Goal: Task Accomplishment & Management: Complete application form

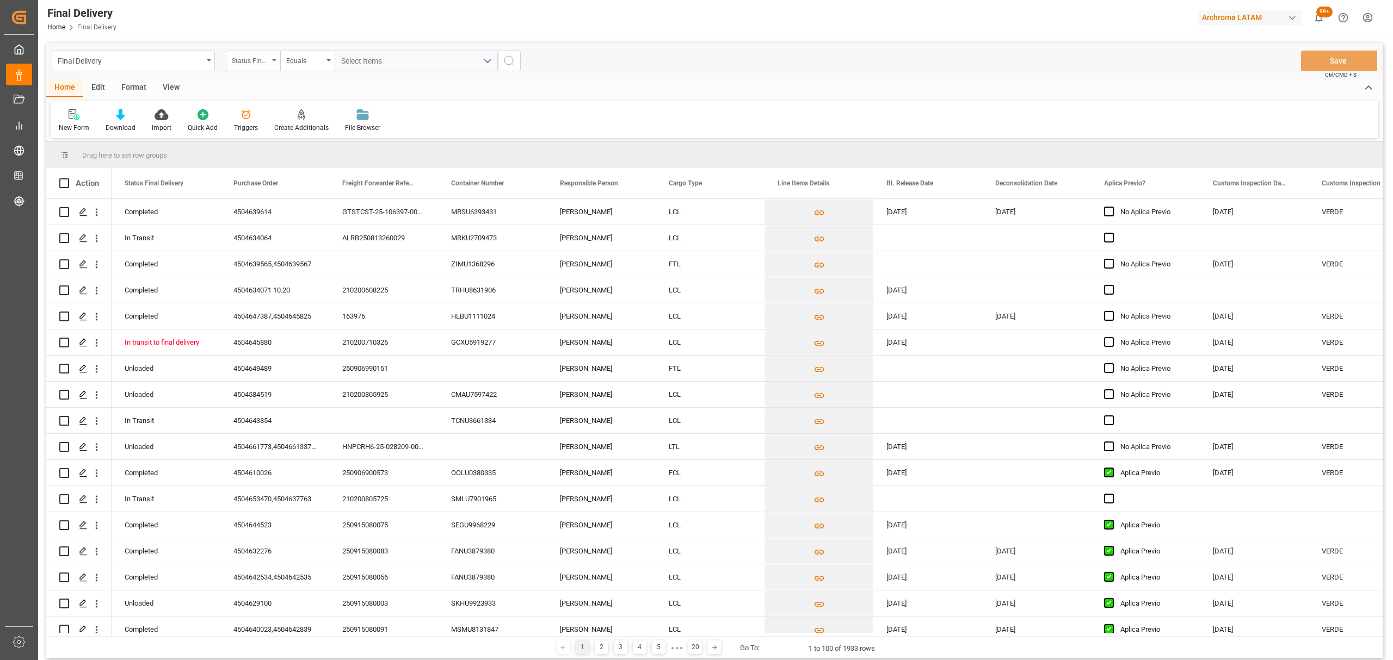
click at [254, 64] on div "Status Final Delivery" at bounding box center [250, 59] width 37 height 13
click at [297, 132] on div "Purchase Order" at bounding box center [307, 133] width 162 height 23
click at [302, 66] on div "Equals" at bounding box center [307, 61] width 54 height 21
drag, startPoint x: 334, startPoint y: 135, endPoint x: 368, endPoint y: 73, distance: 70.9
click at [336, 135] on div "Fuzzy search" at bounding box center [362, 133] width 162 height 23
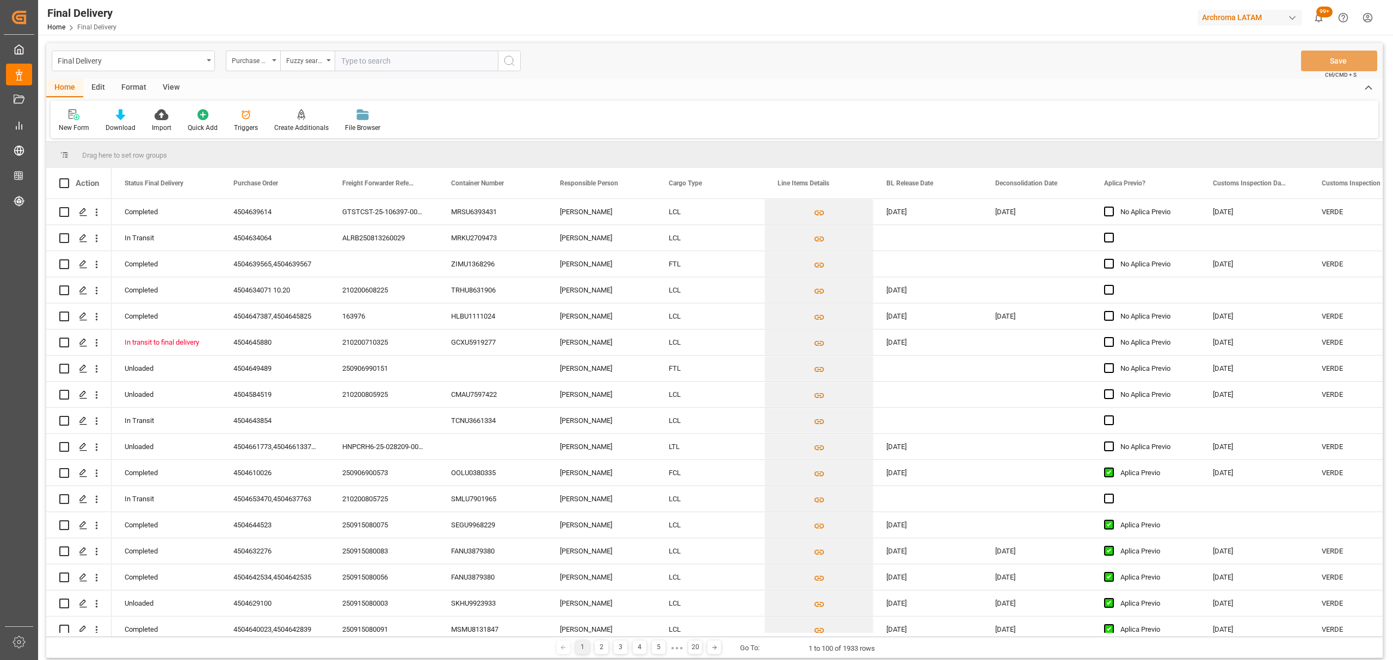
click at [375, 59] on input "text" at bounding box center [416, 61] width 163 height 21
paste input "4504648000"
type input "4504648000"
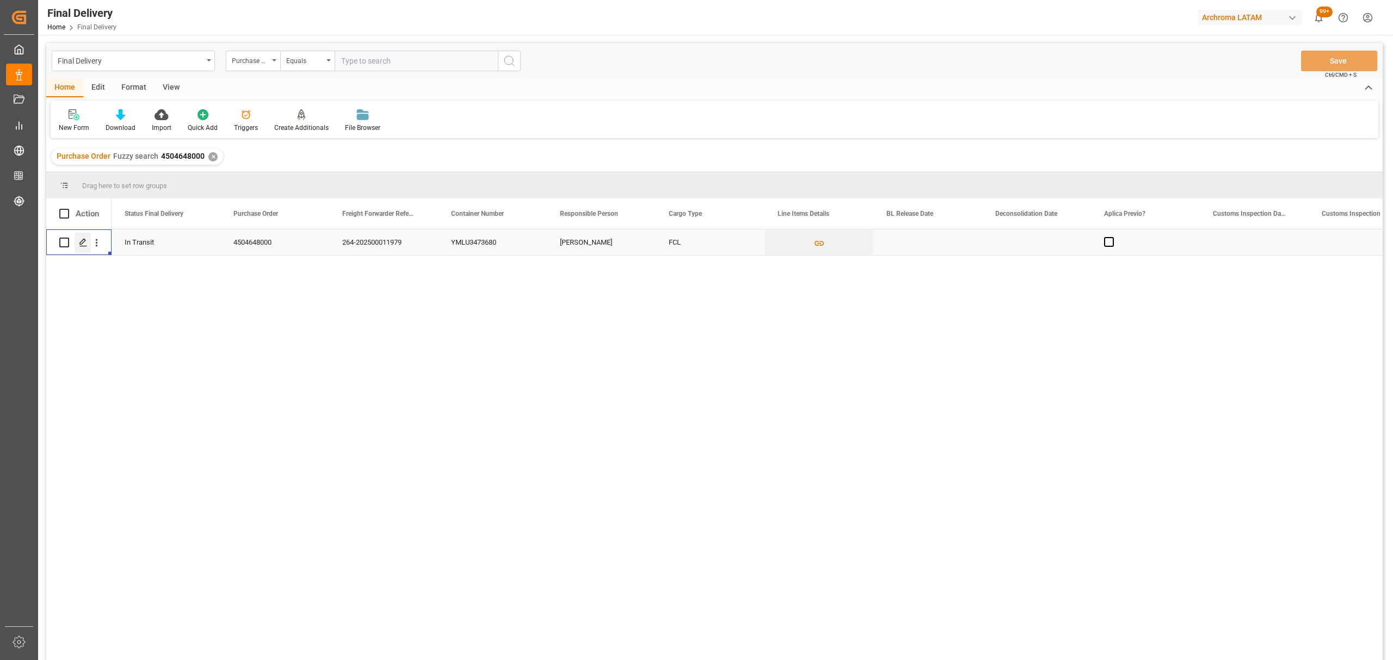
click at [81, 244] on polygon "Press SPACE to select this row." at bounding box center [82, 241] width 5 height 5
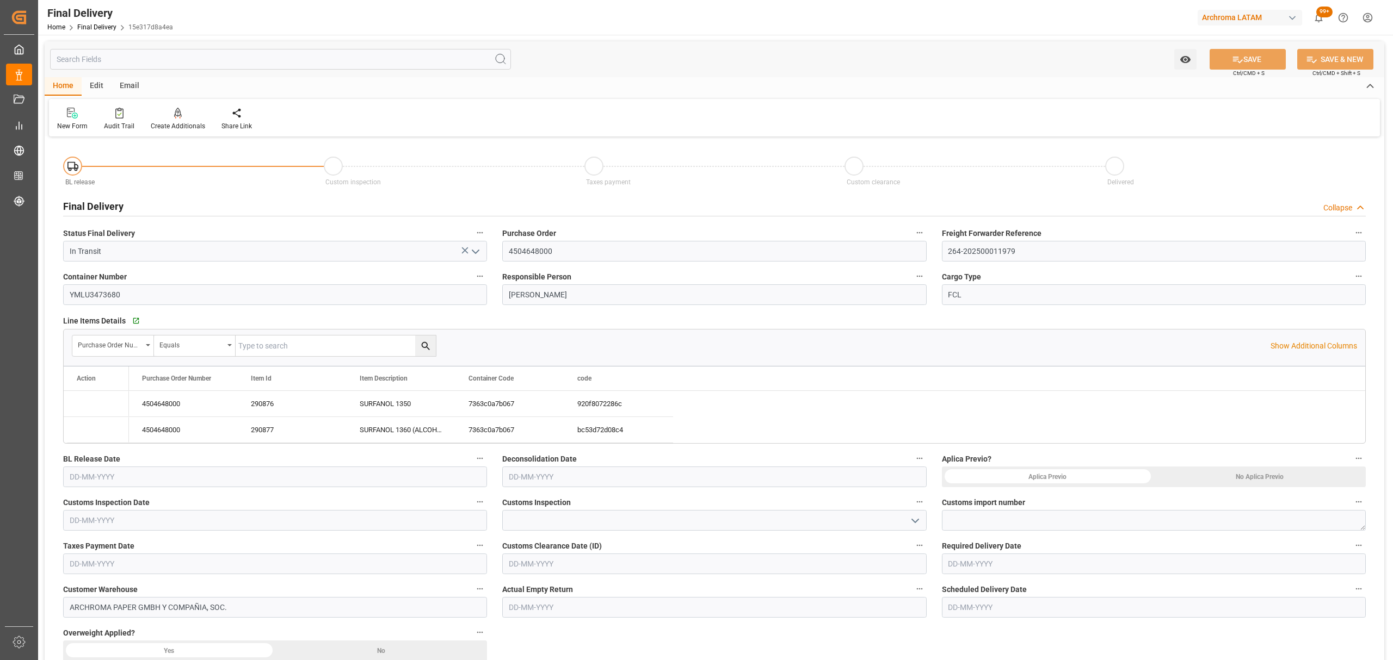
type input "[DATE]"
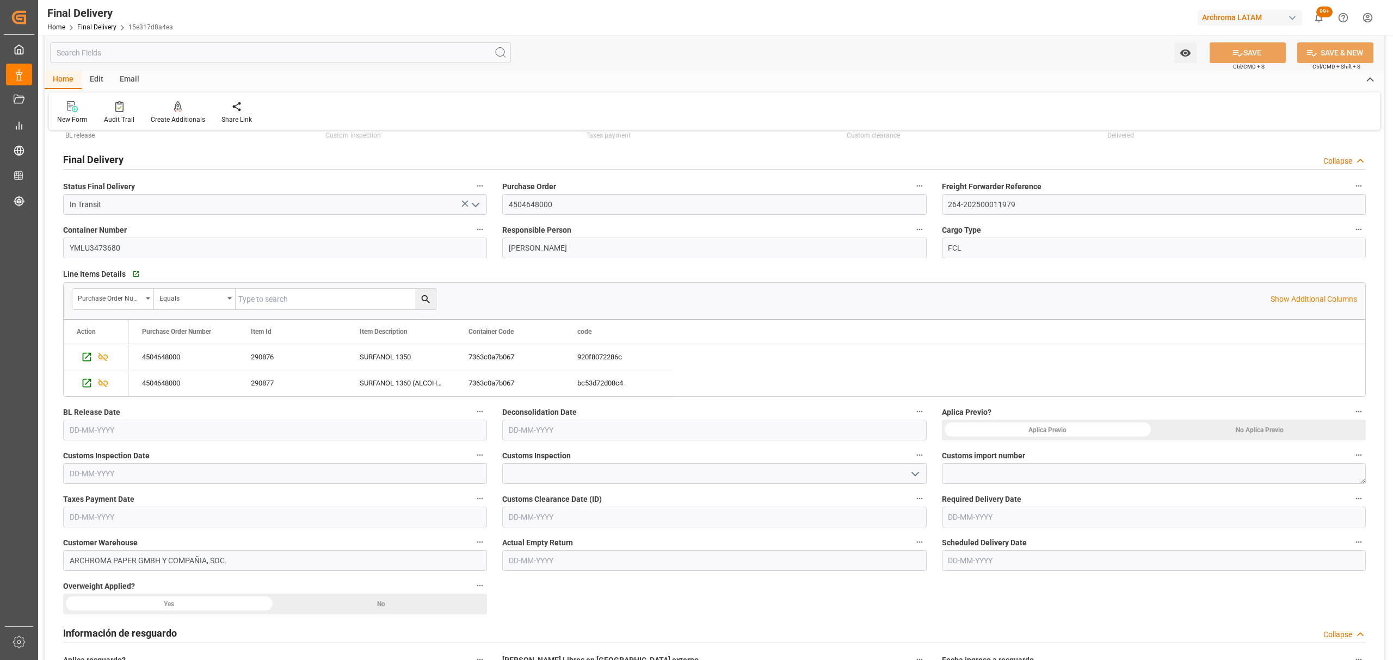
scroll to position [72, 0]
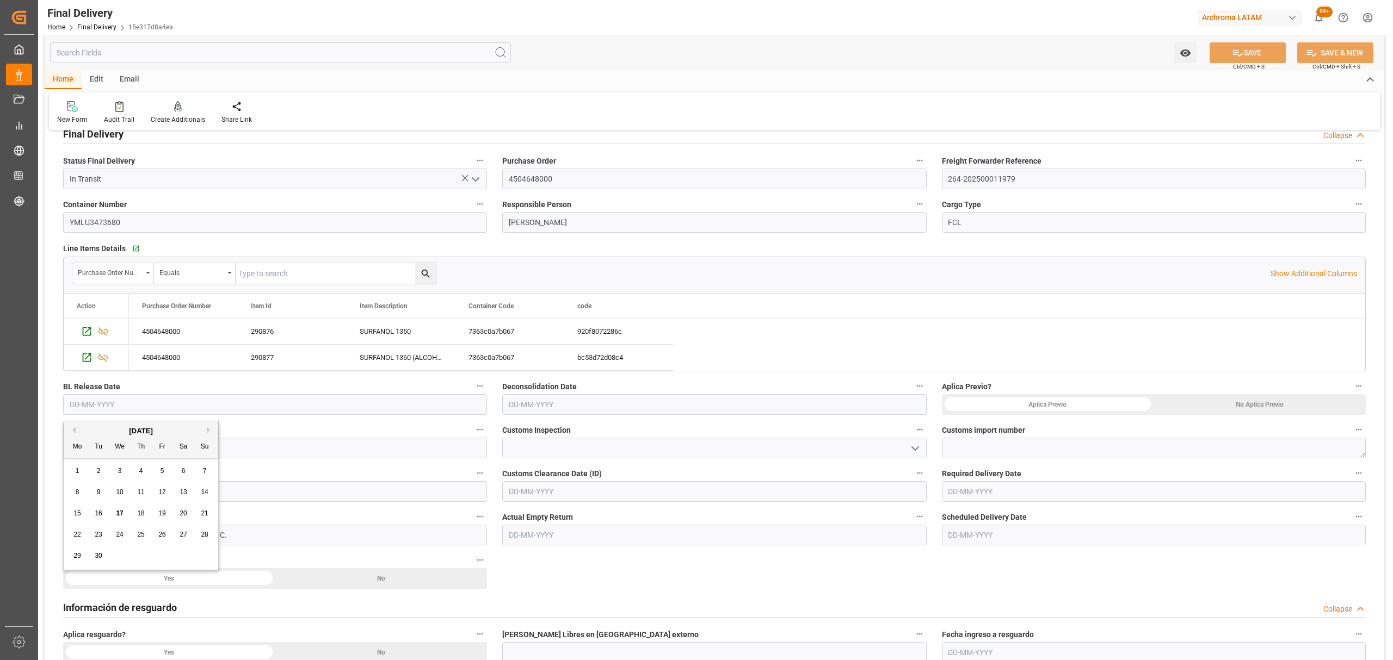
click at [375, 401] on input "text" at bounding box center [275, 404] width 424 height 21
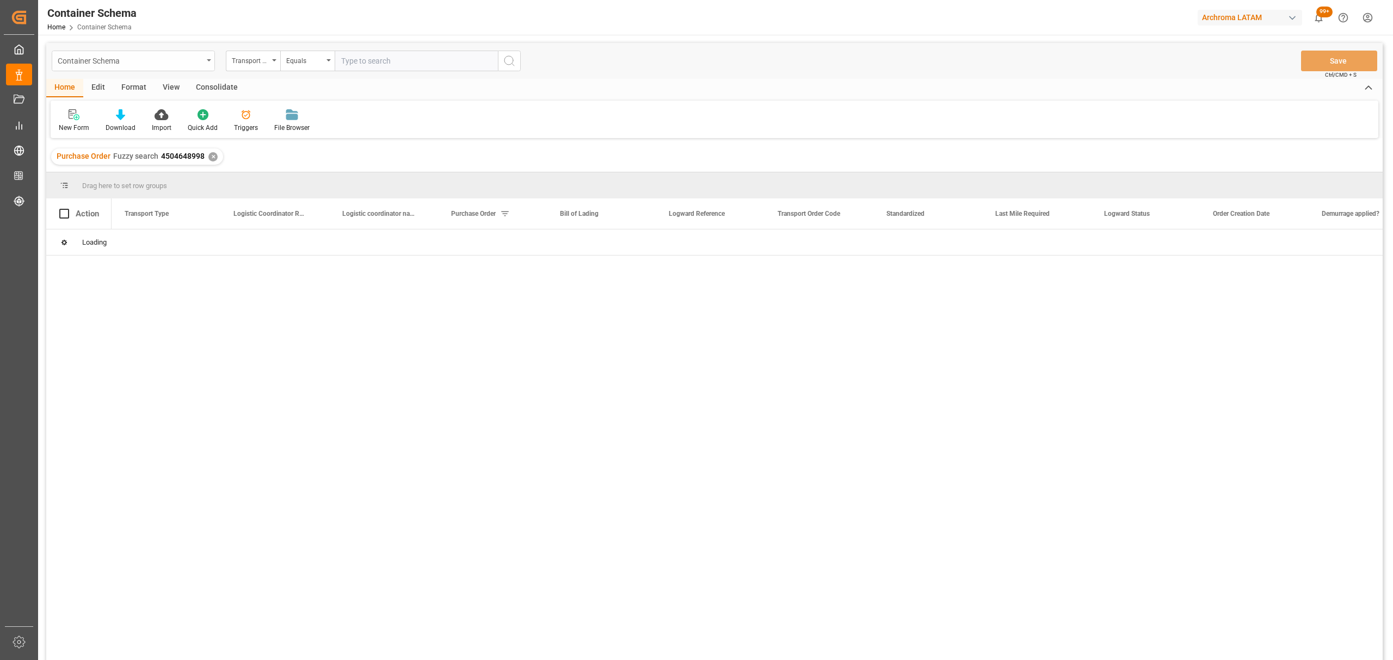
click at [207, 60] on icon "open menu" at bounding box center [209, 60] width 4 height 2
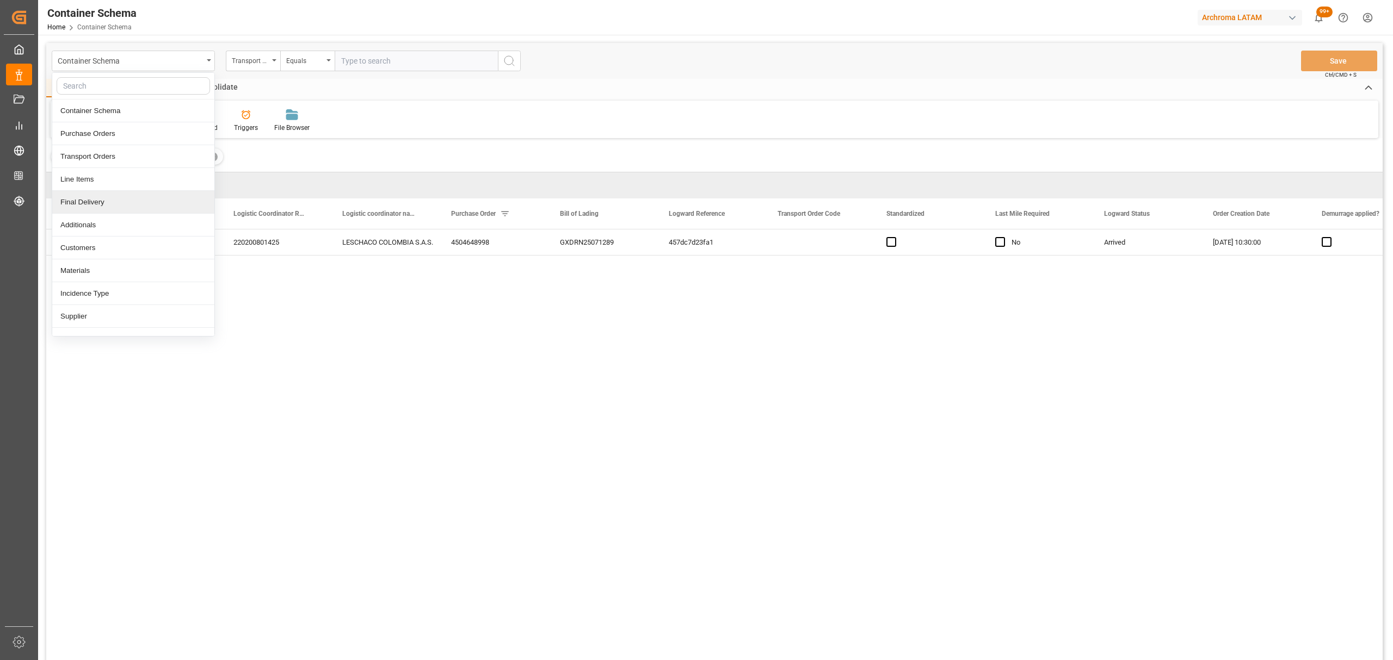
click at [107, 200] on div "Final Delivery" at bounding box center [133, 202] width 162 height 23
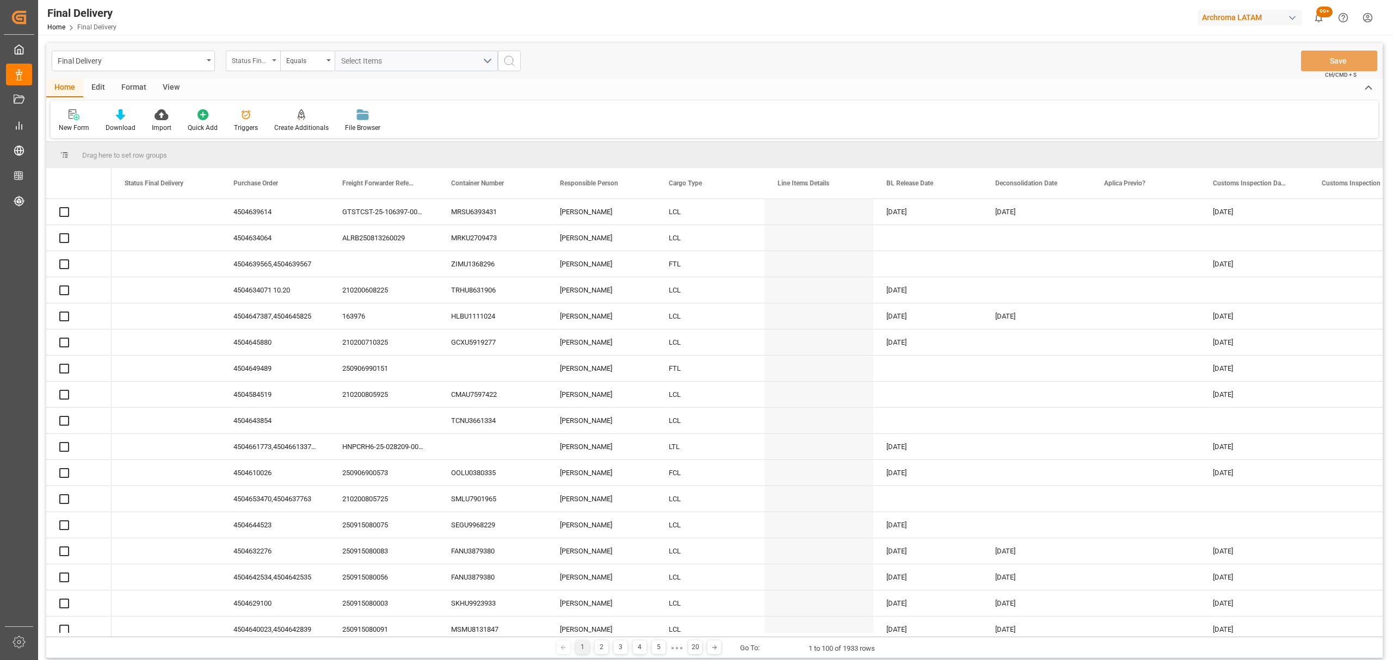
click at [263, 64] on div "Status Final Delivery" at bounding box center [250, 59] width 37 height 13
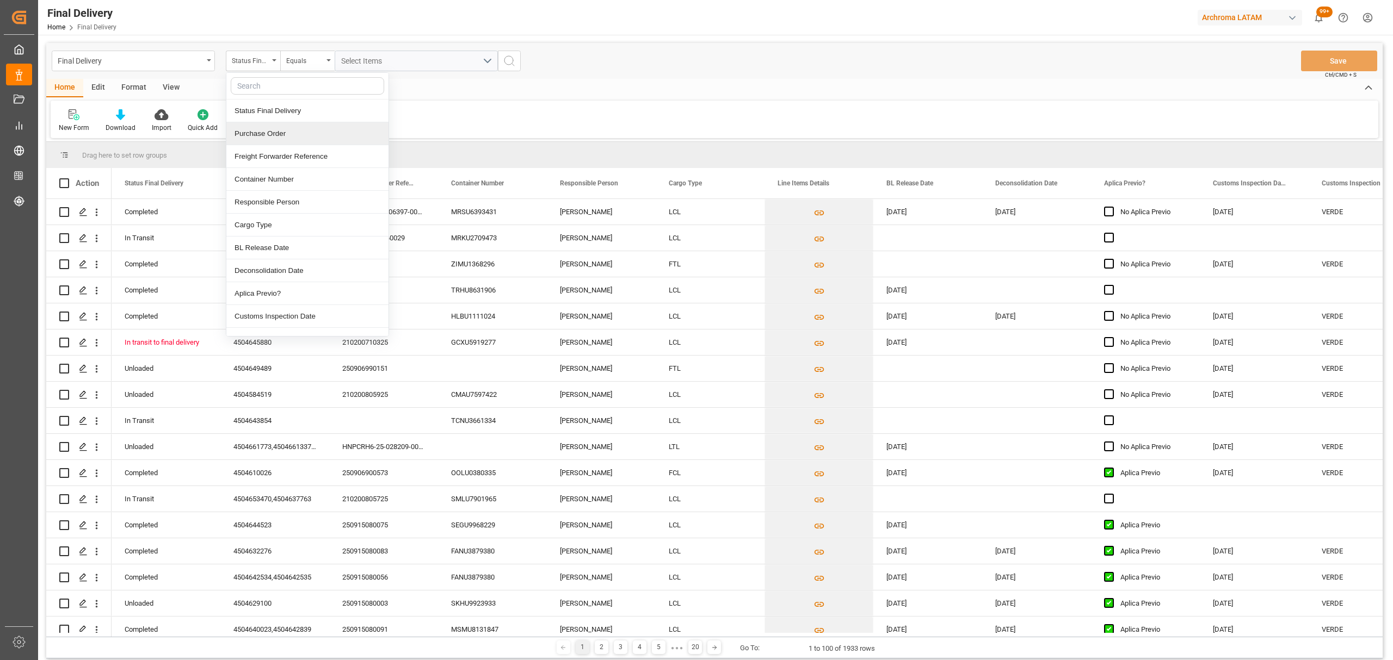
click at [268, 133] on div "Purchase Order" at bounding box center [307, 133] width 162 height 23
paste input "4504648000"
type input "4504648000"
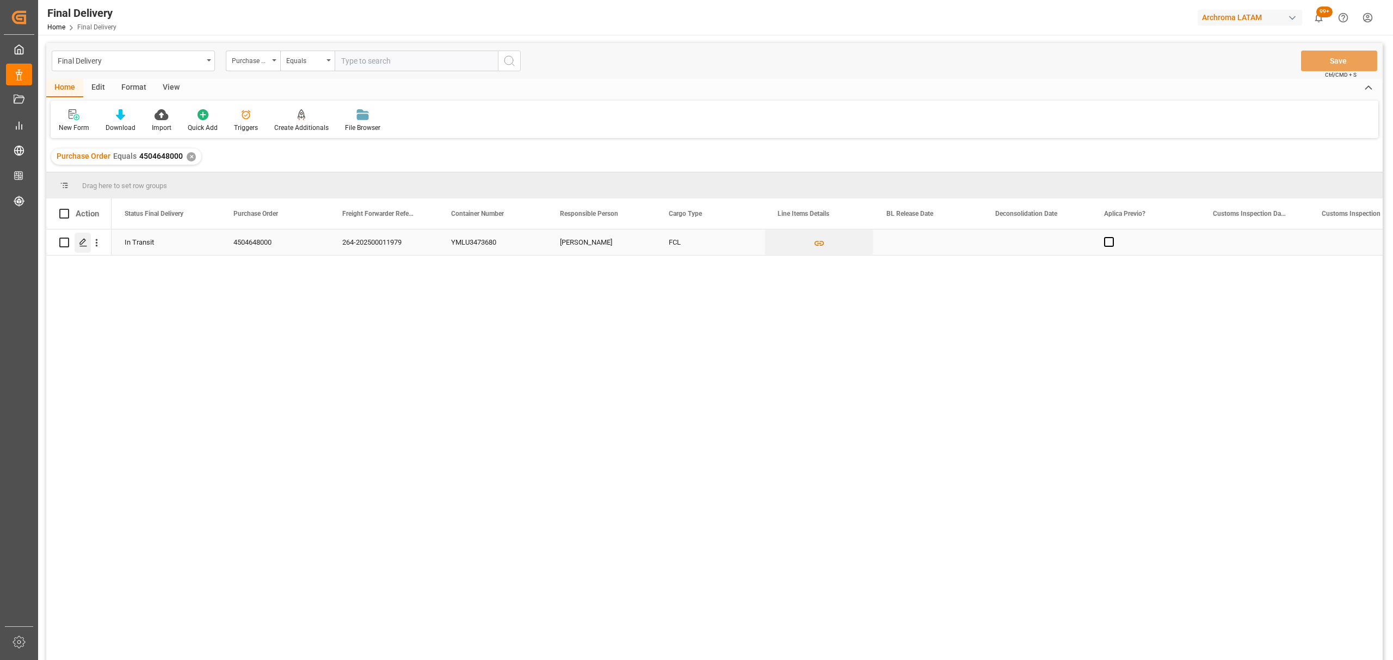
click at [77, 248] on div "Press SPACE to select this row." at bounding box center [83, 243] width 16 height 20
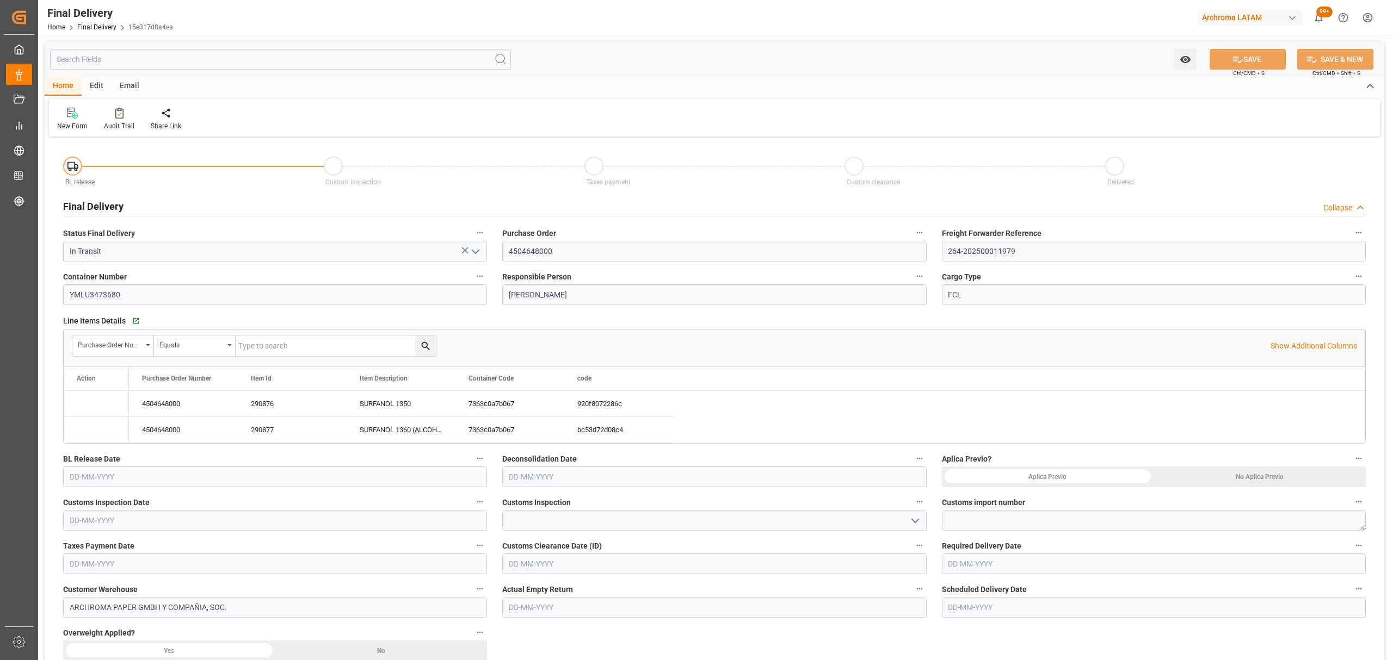
type input "[DATE]"
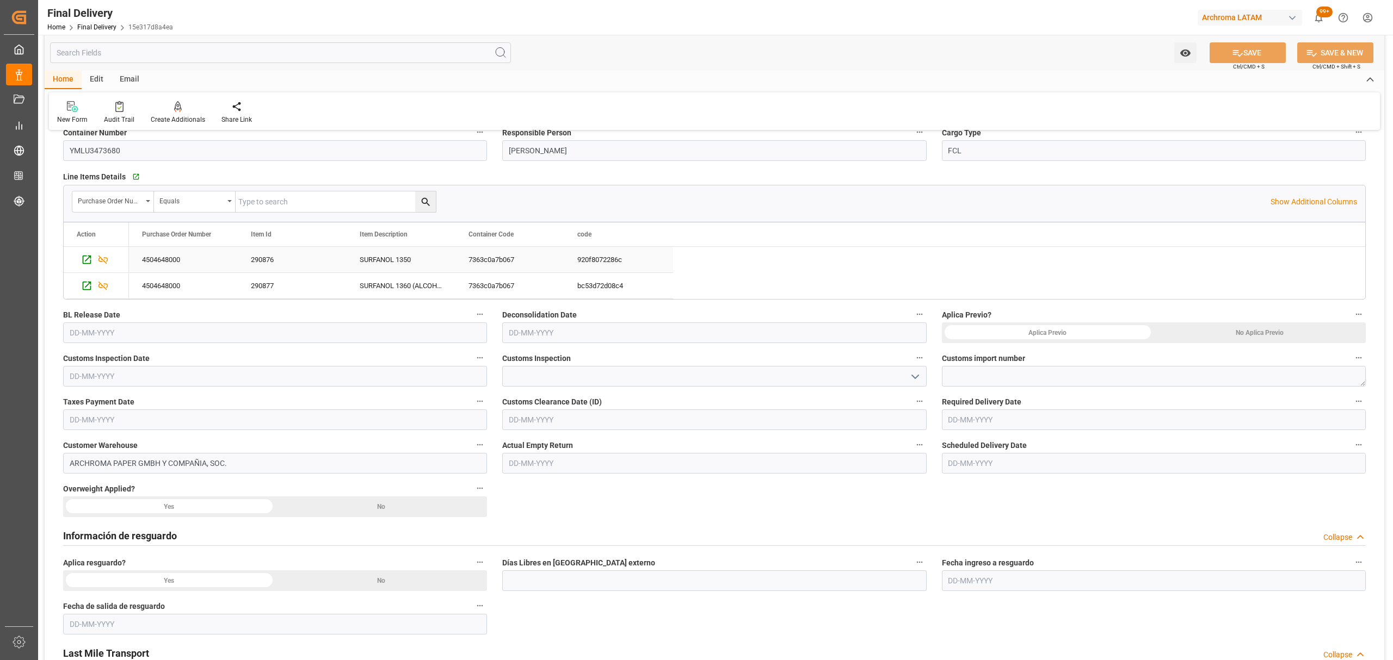
scroll to position [145, 0]
drag, startPoint x: 183, startPoint y: 338, endPoint x: 183, endPoint y: 331, distance: 6.5
click at [183, 338] on input "text" at bounding box center [275, 332] width 424 height 21
click at [163, 423] on span "12" at bounding box center [161, 420] width 7 height 8
type input "[DATE]"
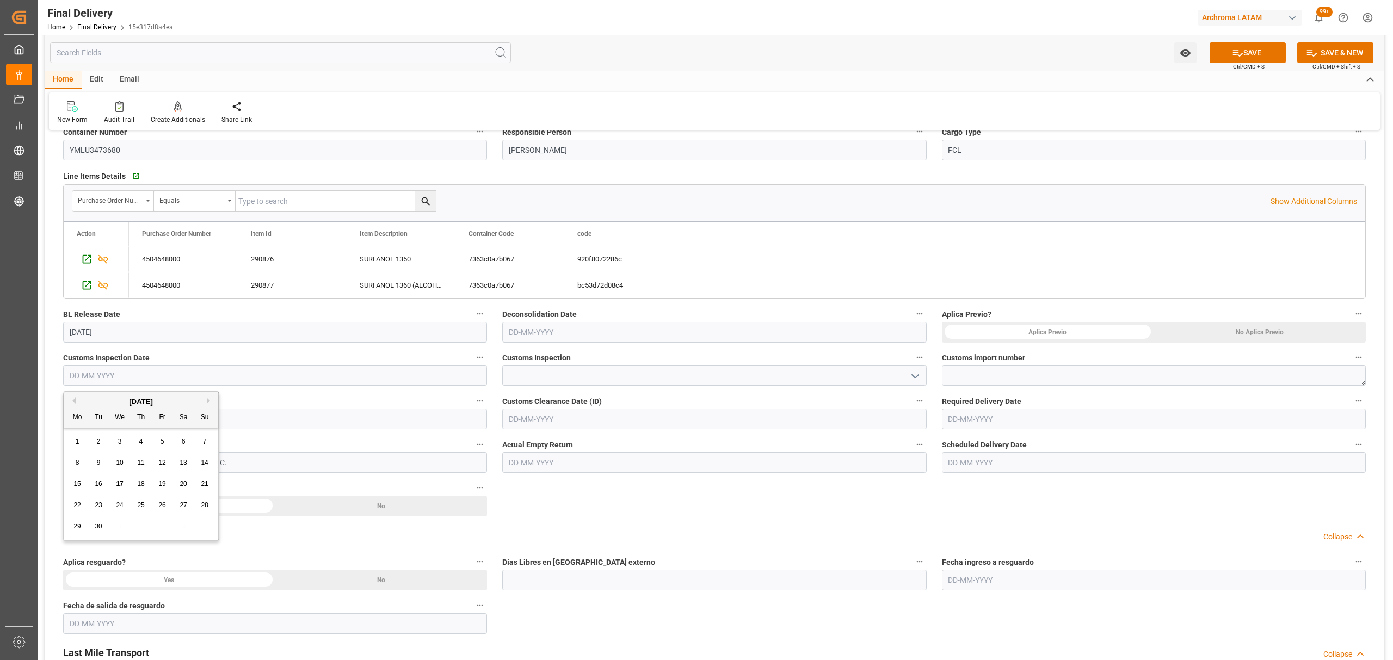
click at [429, 373] on input "text" at bounding box center [275, 376] width 424 height 21
click at [62, 456] on div "Customer Warehouse ARCHROMA PAPER GMBH Y COMPAÑIA, SOC." at bounding box center [274, 456] width 439 height 44
click at [95, 398] on span "Taxes Payment Date" at bounding box center [98, 401] width 71 height 11
click at [473, 398] on button "Taxes Payment Date" at bounding box center [480, 401] width 14 height 14
click at [113, 369] on div at bounding box center [696, 330] width 1393 height 660
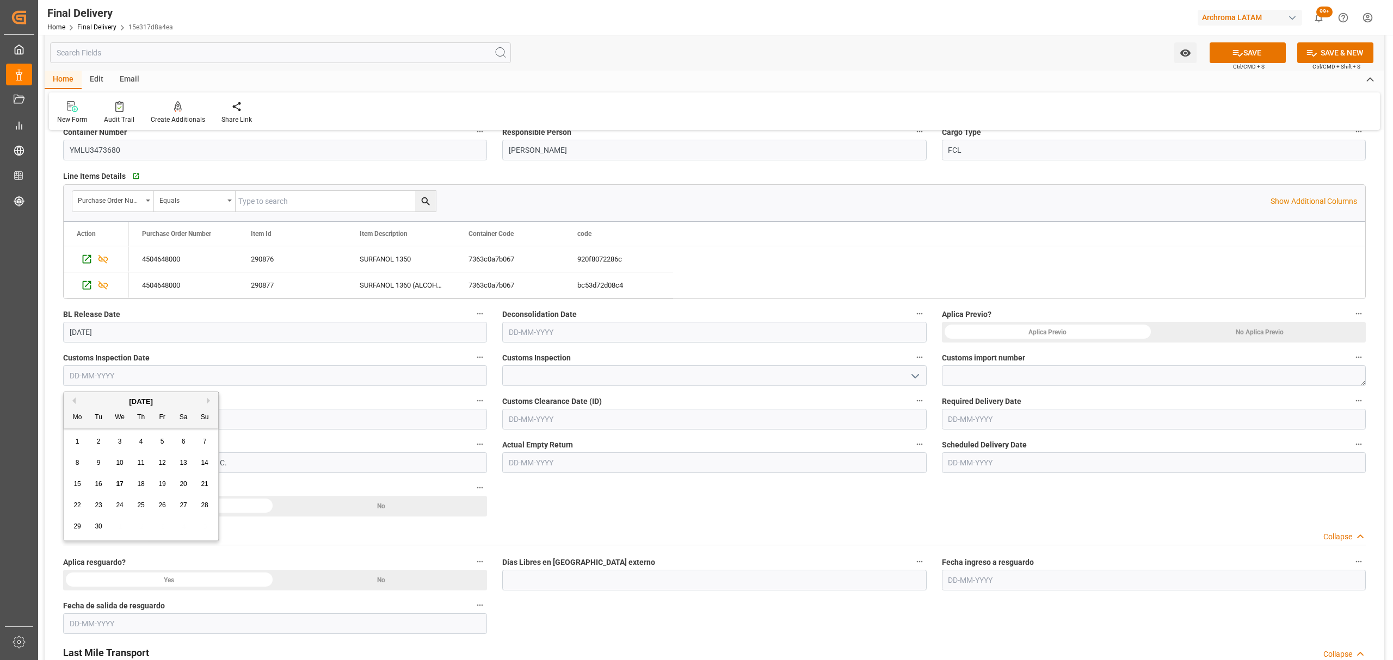
click at [157, 370] on input "text" at bounding box center [275, 376] width 424 height 21
click at [119, 527] on div "29 30 1 2 3 4 5" at bounding box center [141, 526] width 149 height 21
click at [164, 467] on span "12" at bounding box center [161, 463] width 7 height 8
type input "[DATE]"
click at [912, 379] on icon "open menu" at bounding box center [914, 376] width 13 height 13
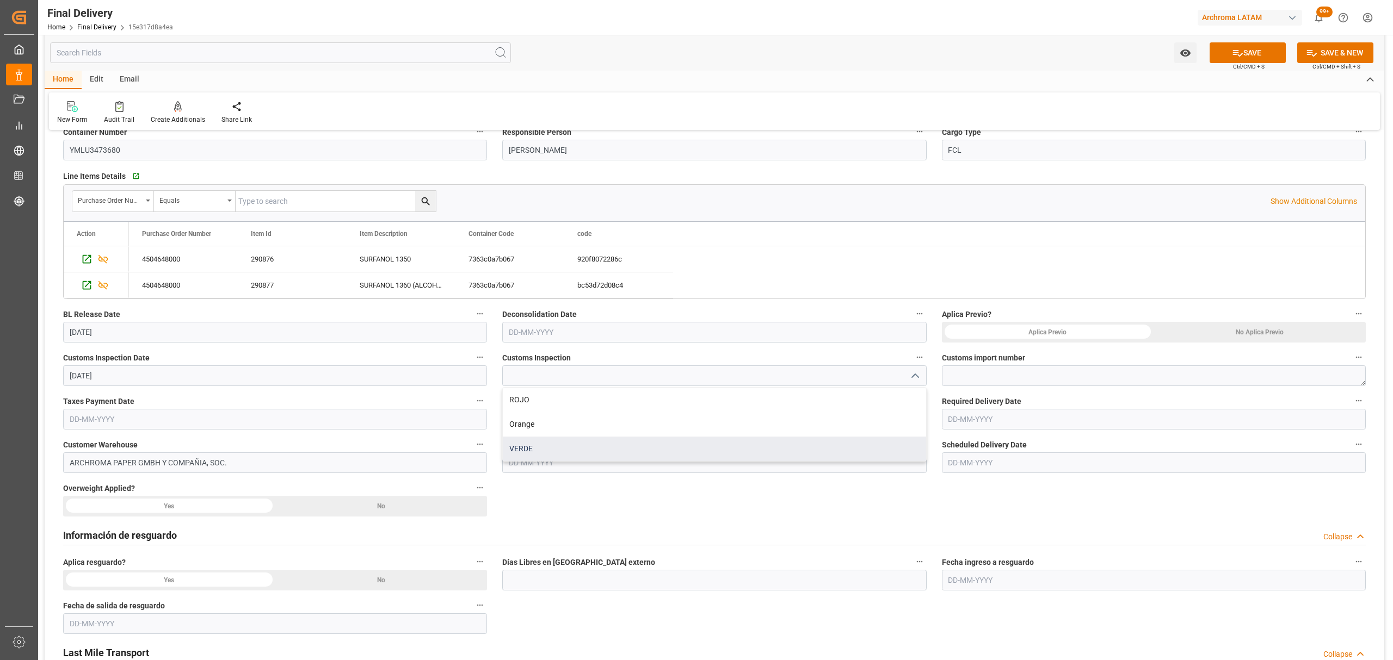
click at [697, 448] on div "VERDE" at bounding box center [714, 449] width 423 height 24
type input "VERDE"
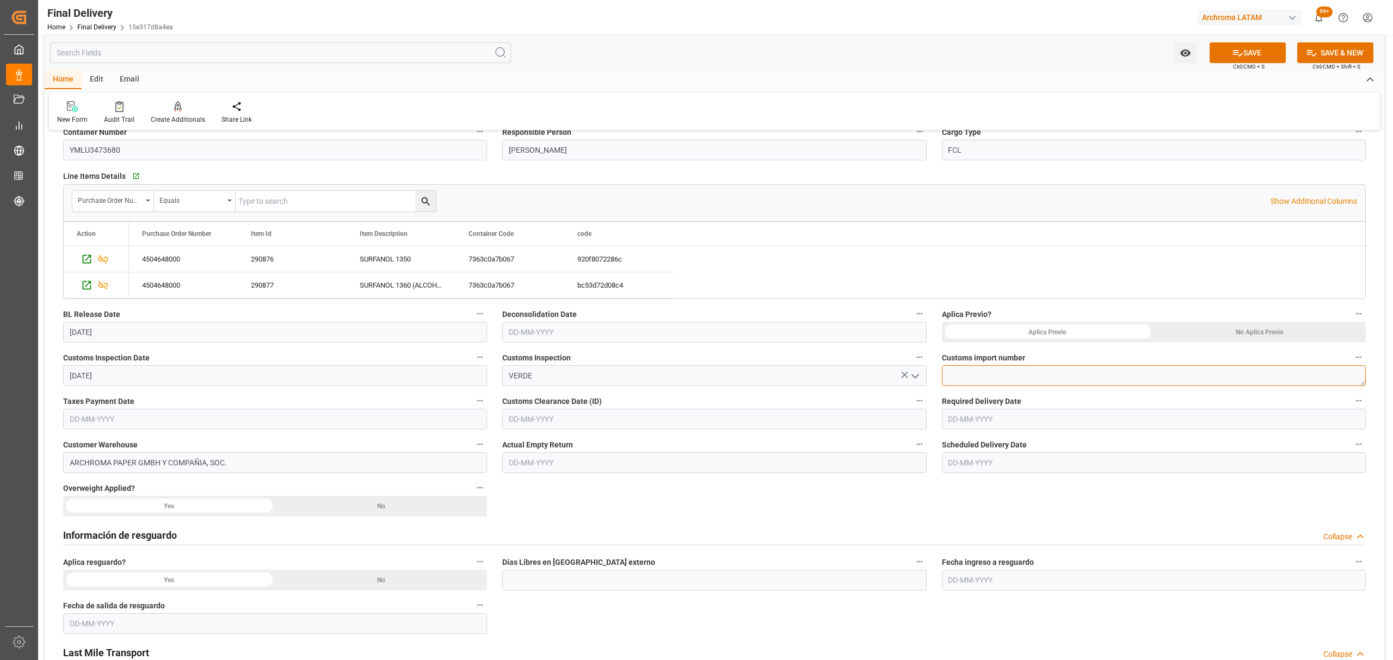
click at [989, 386] on textarea at bounding box center [1154, 376] width 424 height 21
type textarea "V"
paste textarea "264-202500011979"
type textarea "264-202500011979"
click at [251, 419] on input "text" at bounding box center [275, 419] width 424 height 21
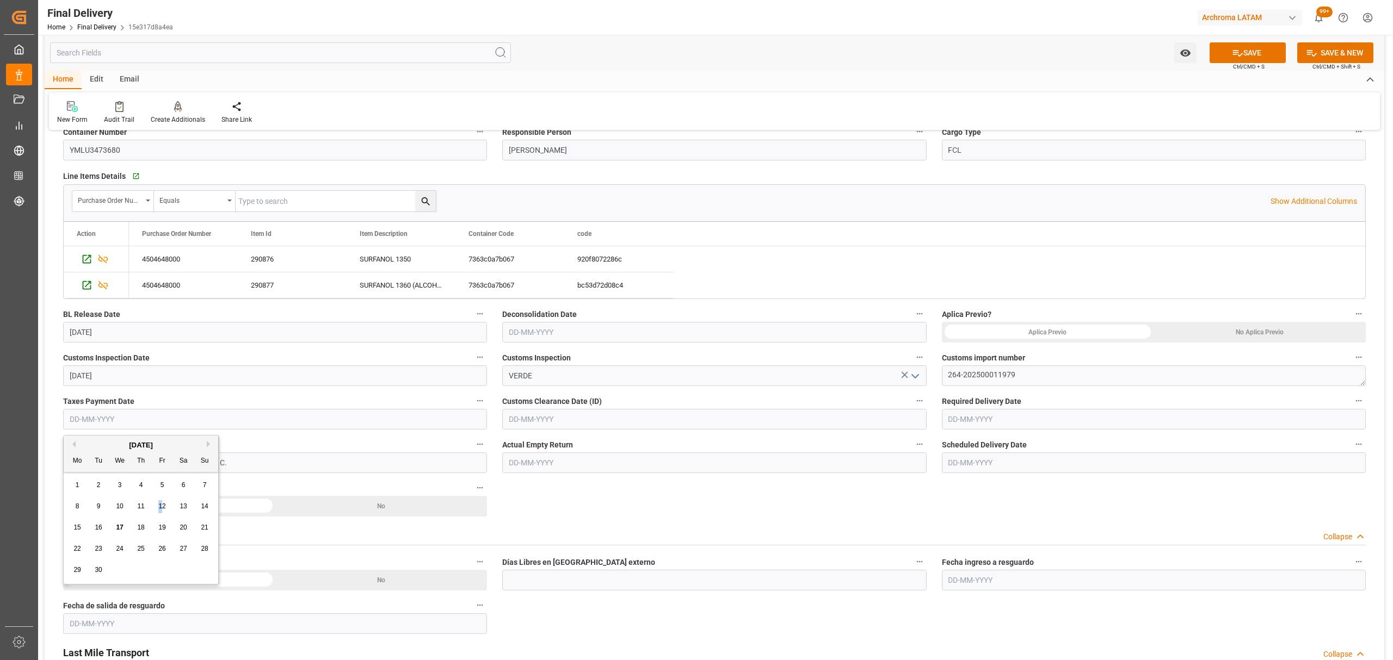
click at [161, 511] on div "12" at bounding box center [163, 506] width 14 height 13
type input "[DATE]"
click at [875, 424] on input "text" at bounding box center [714, 419] width 424 height 21
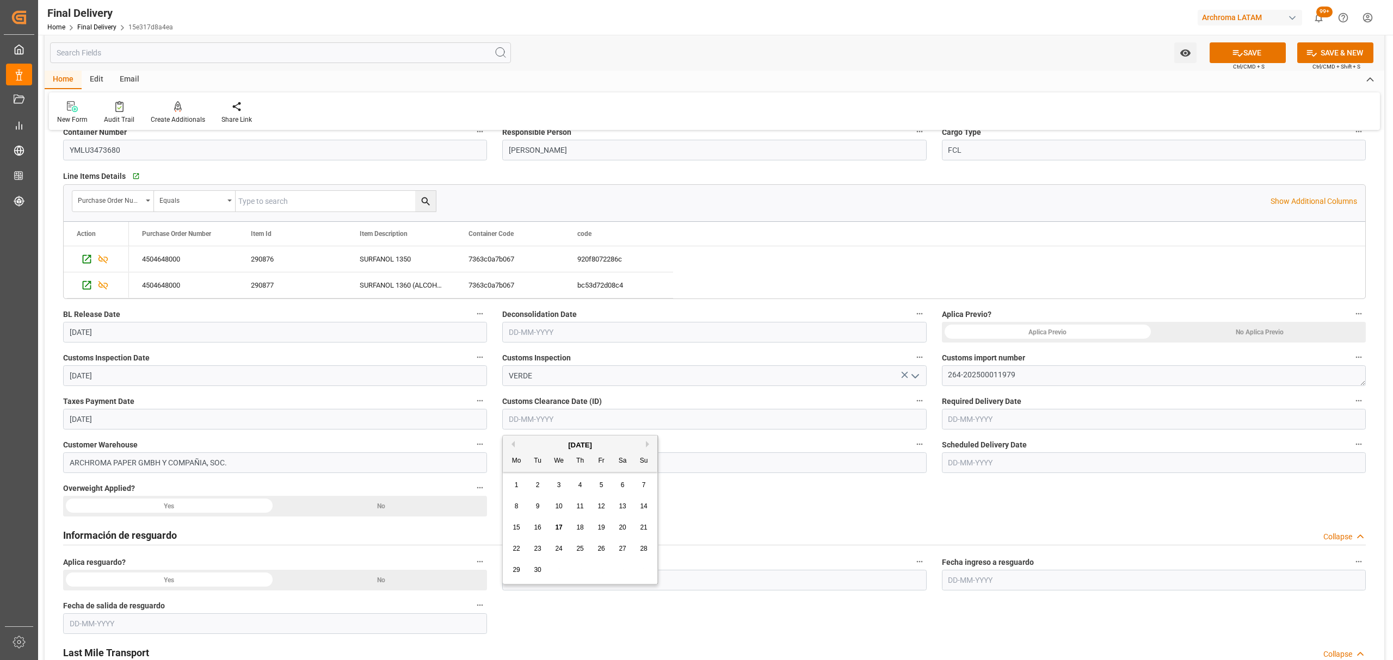
click at [509, 497] on div "8 9 10 11 12 13 14" at bounding box center [580, 506] width 149 height 21
click at [604, 507] on span "12" at bounding box center [600, 507] width 7 height 8
type input "[DATE]"
click at [1041, 418] on input "text" at bounding box center [1154, 419] width 424 height 21
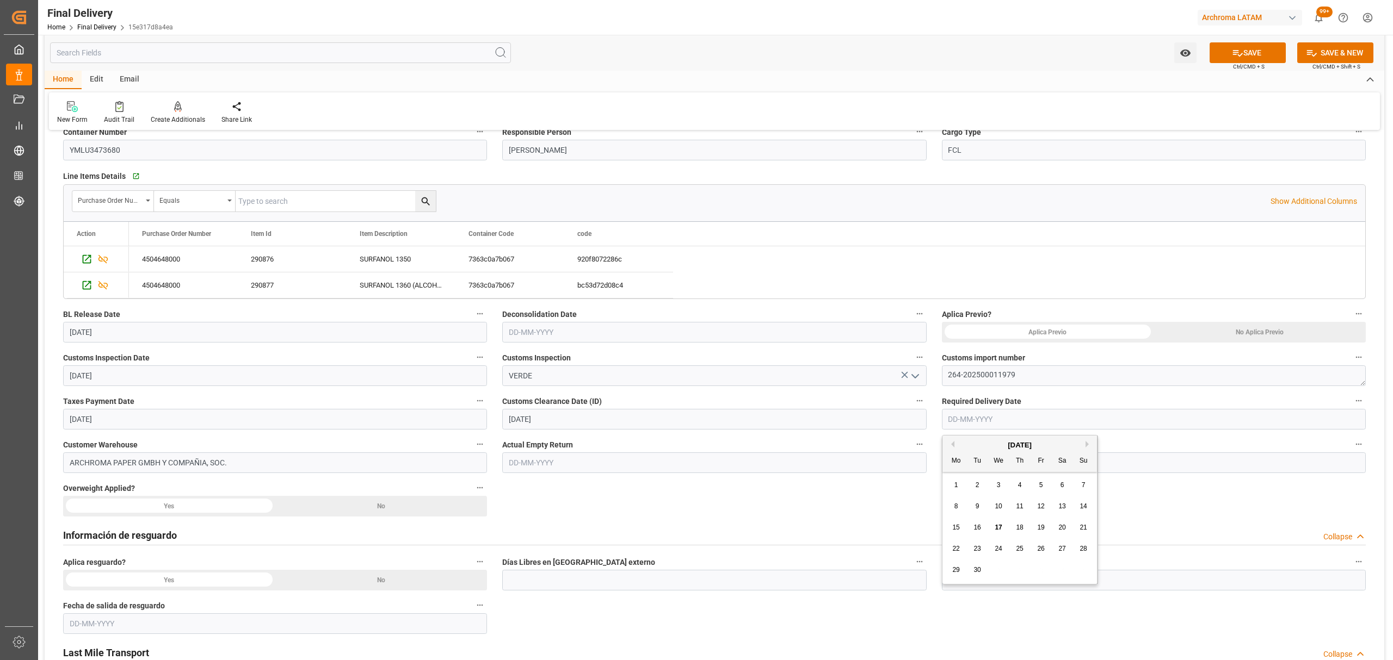
click at [949, 537] on div "15 16 17 18 19 20 21" at bounding box center [1019, 527] width 149 height 21
click at [975, 528] on span "16" at bounding box center [976, 528] width 7 height 8
type input "[DATE]"
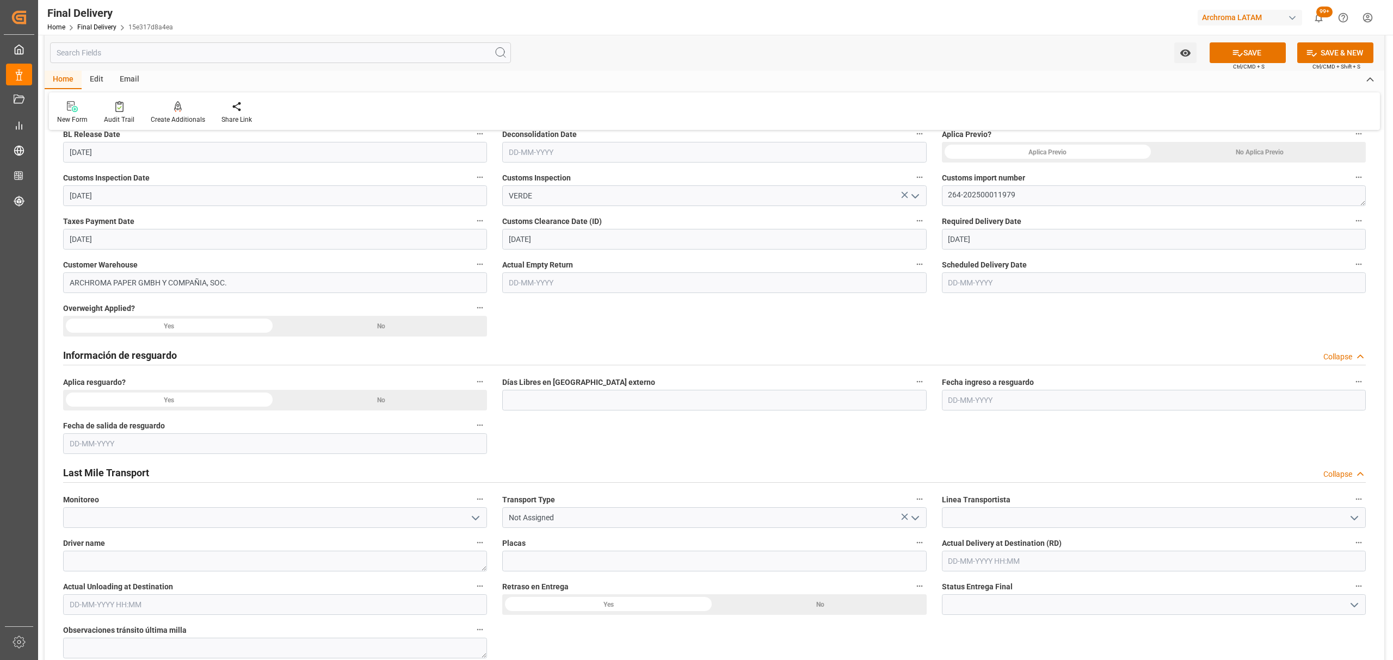
scroll to position [362, 0]
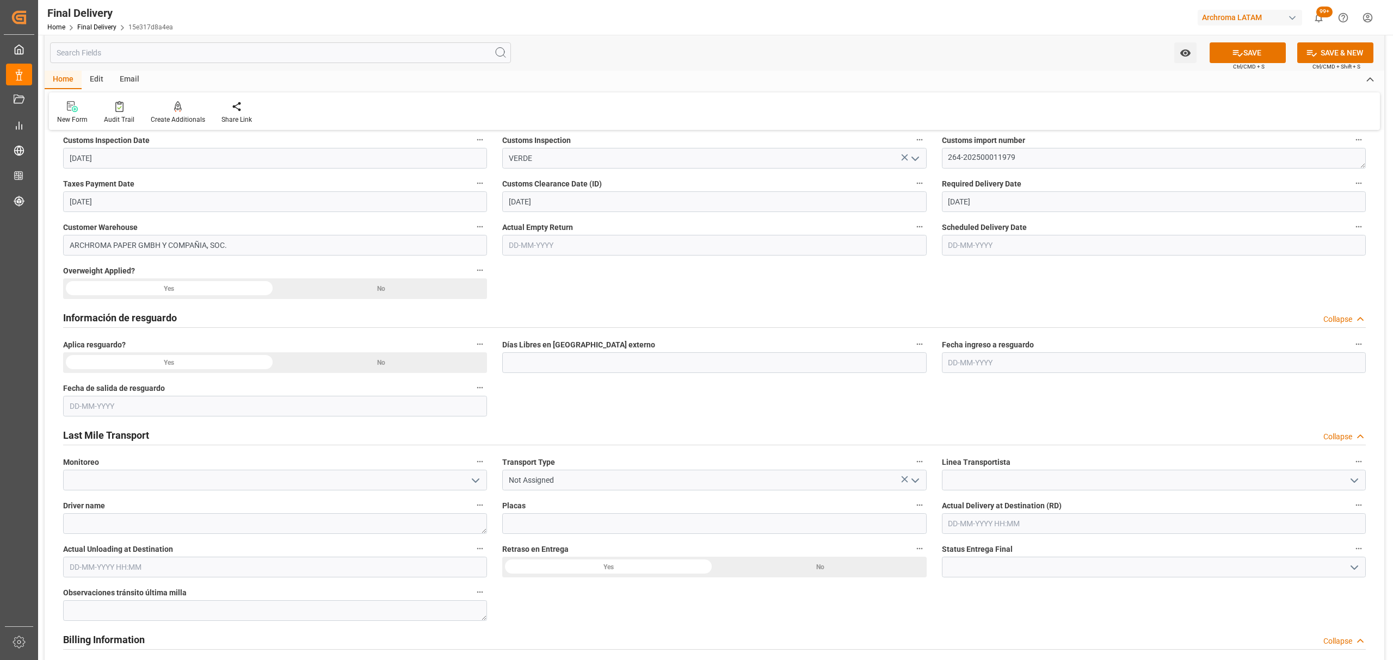
click at [407, 293] on div "No" at bounding box center [381, 289] width 212 height 21
click at [413, 364] on div "No" at bounding box center [381, 363] width 212 height 21
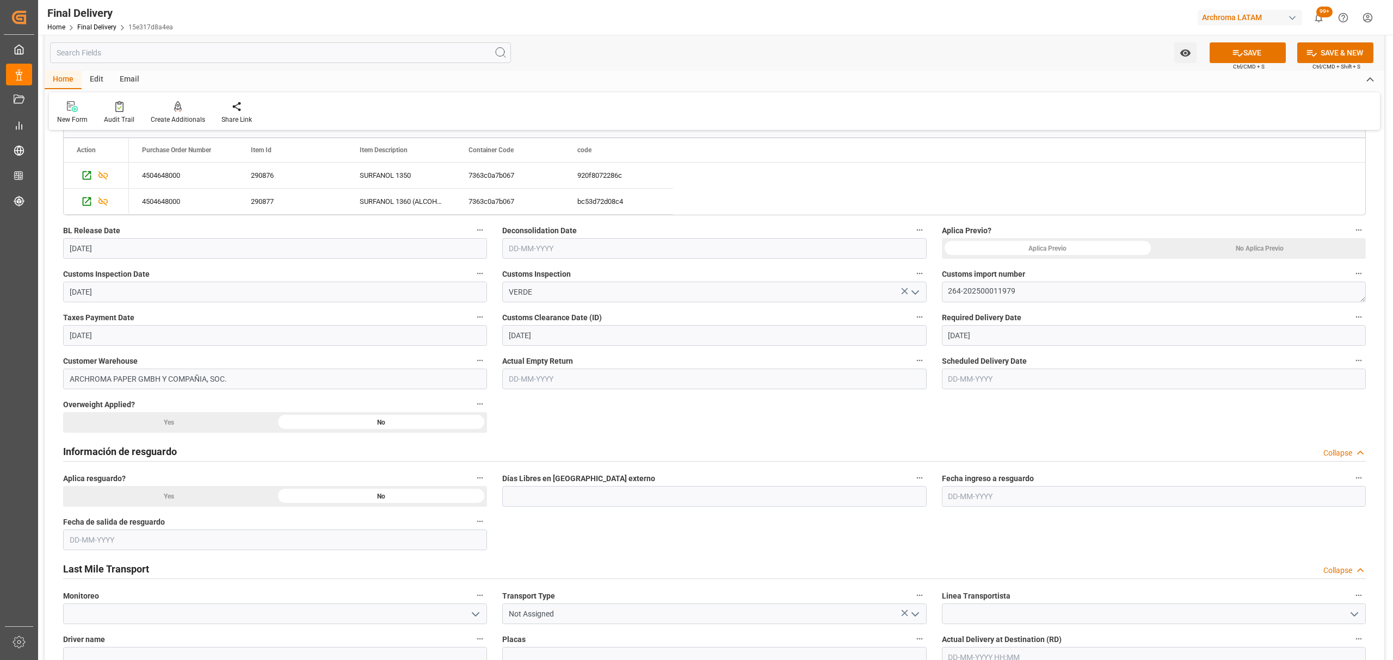
scroll to position [218, 0]
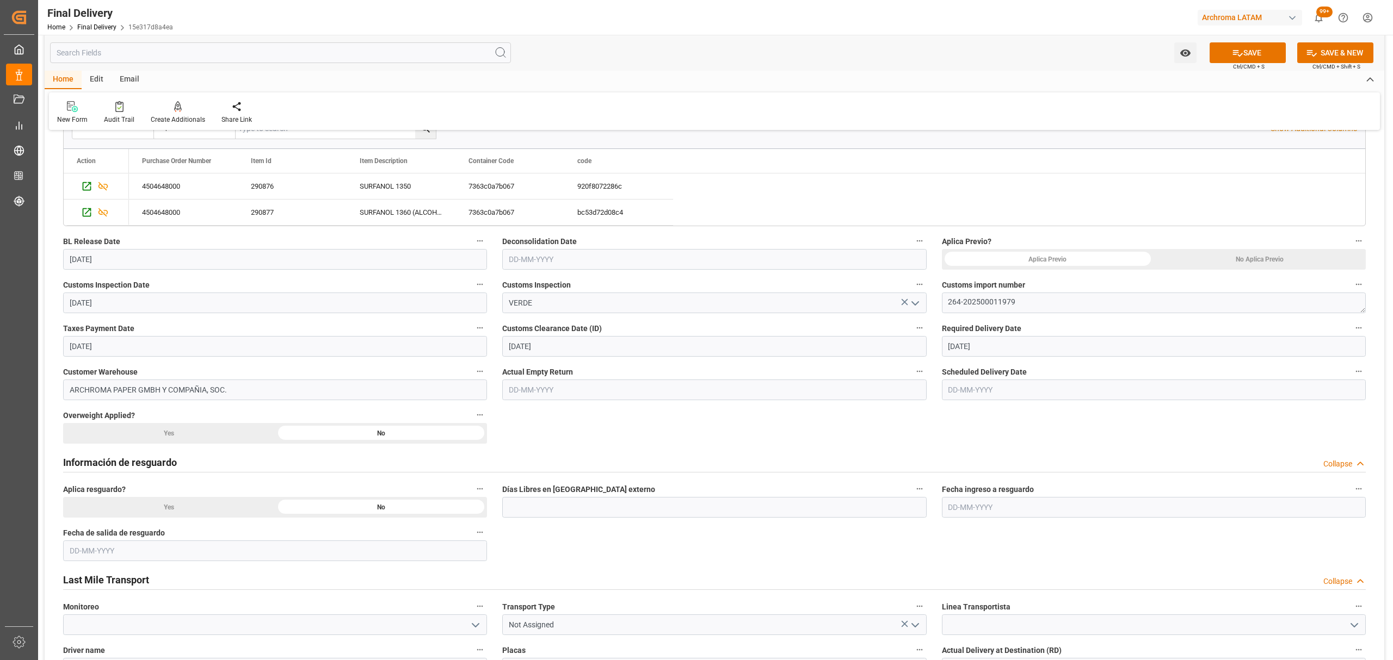
click at [1214, 255] on div "No Aplica Previo" at bounding box center [1259, 259] width 212 height 21
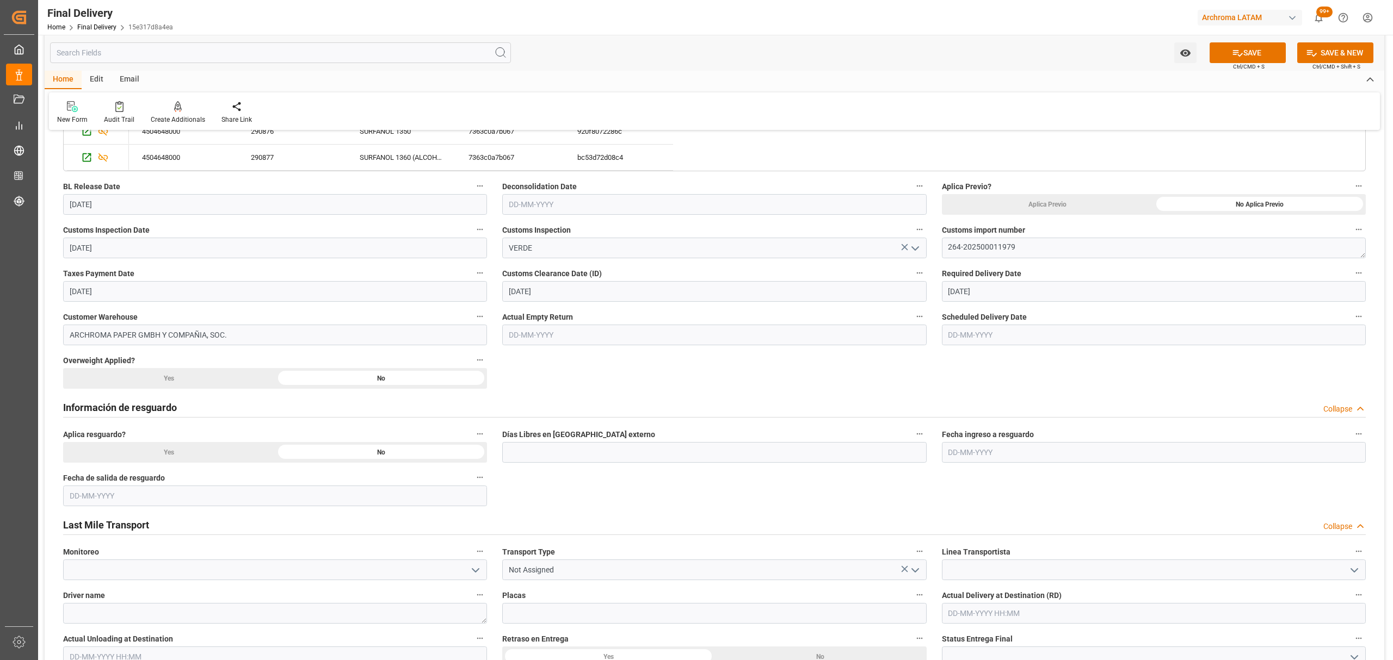
scroll to position [362, 0]
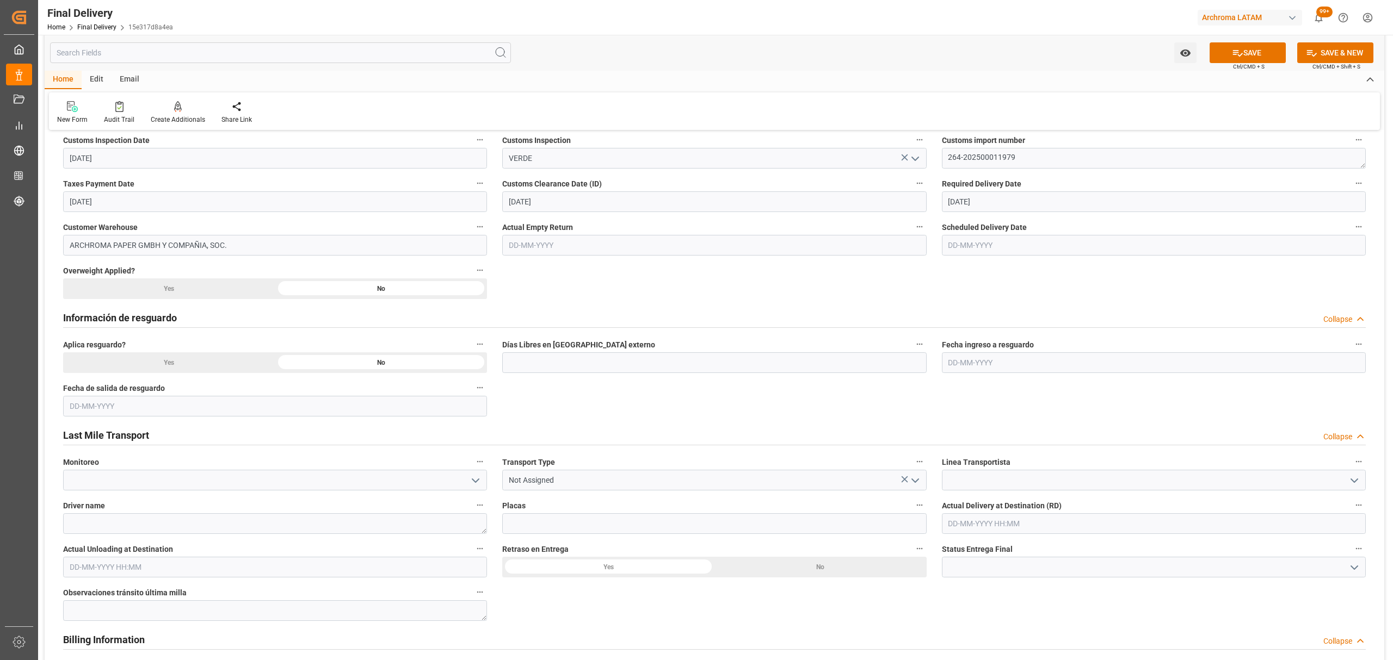
click at [913, 480] on icon "open menu" at bounding box center [914, 480] width 13 height 13
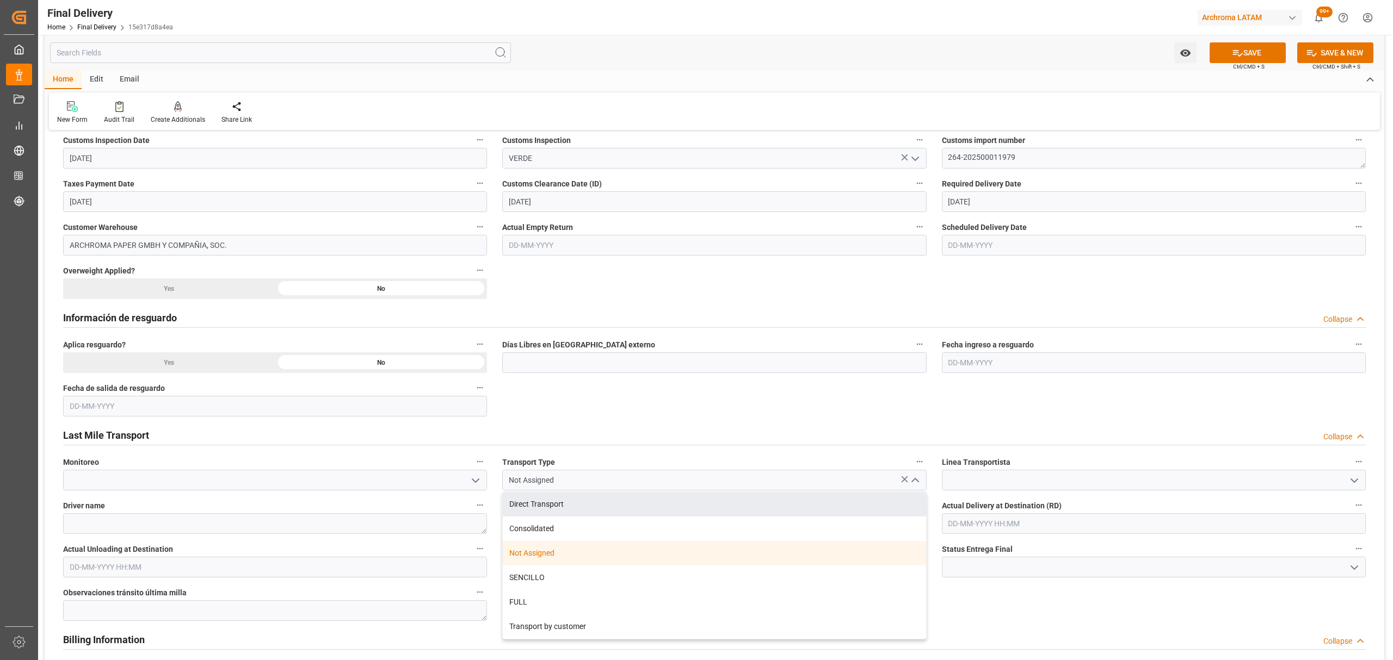
click at [738, 495] on div "Direct Transport" at bounding box center [714, 504] width 423 height 24
type input "Direct Transport"
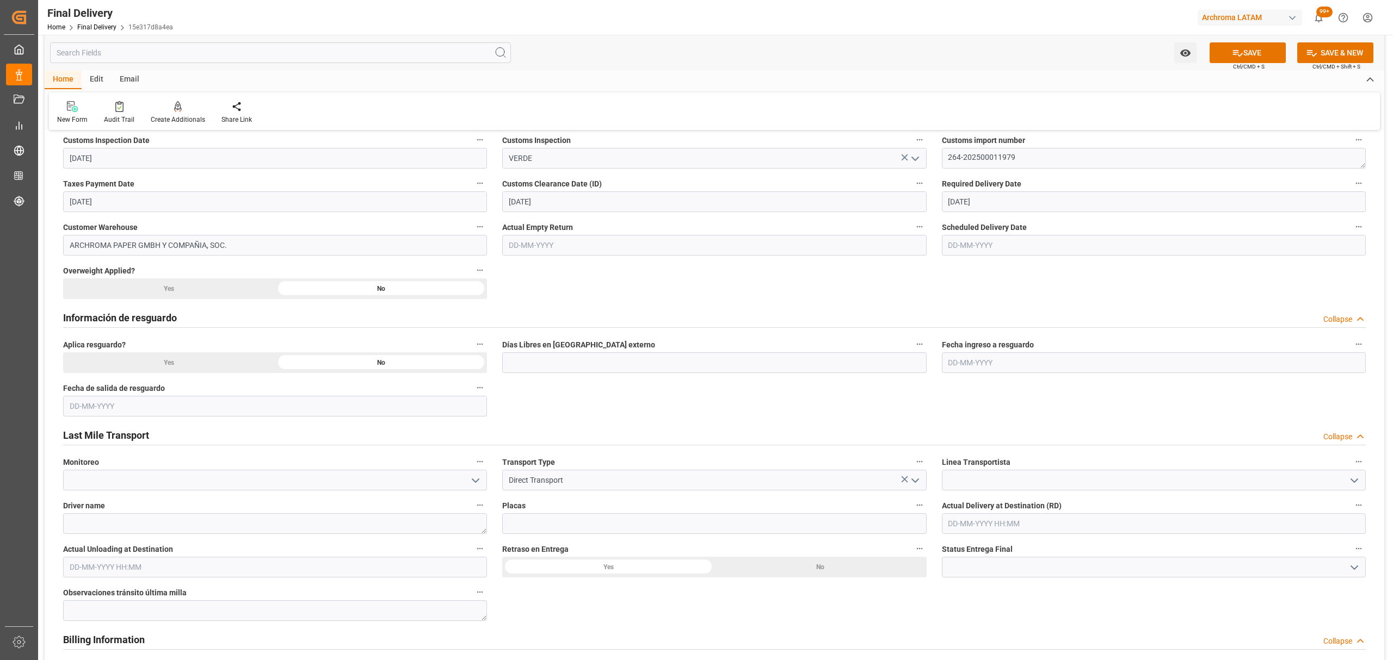
click at [1352, 479] on icon "open menu" at bounding box center [1353, 480] width 13 height 13
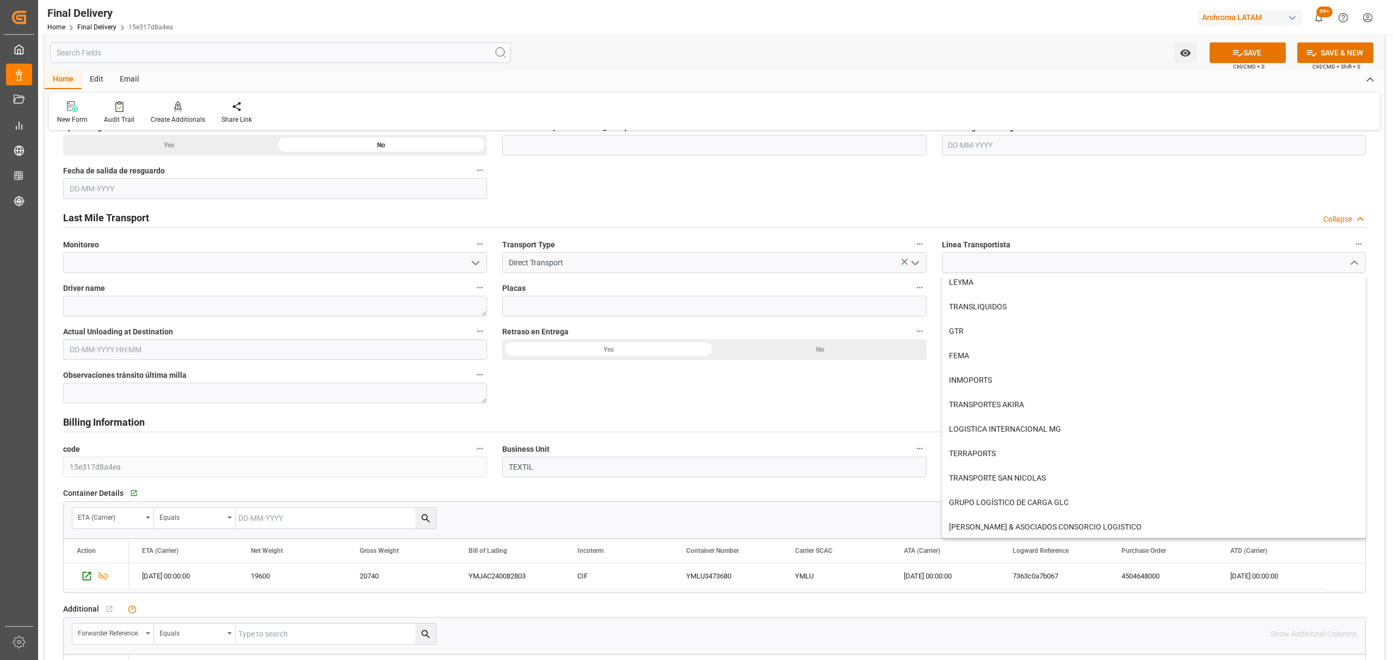
scroll to position [594, 0]
click at [1025, 265] on input at bounding box center [1154, 262] width 424 height 21
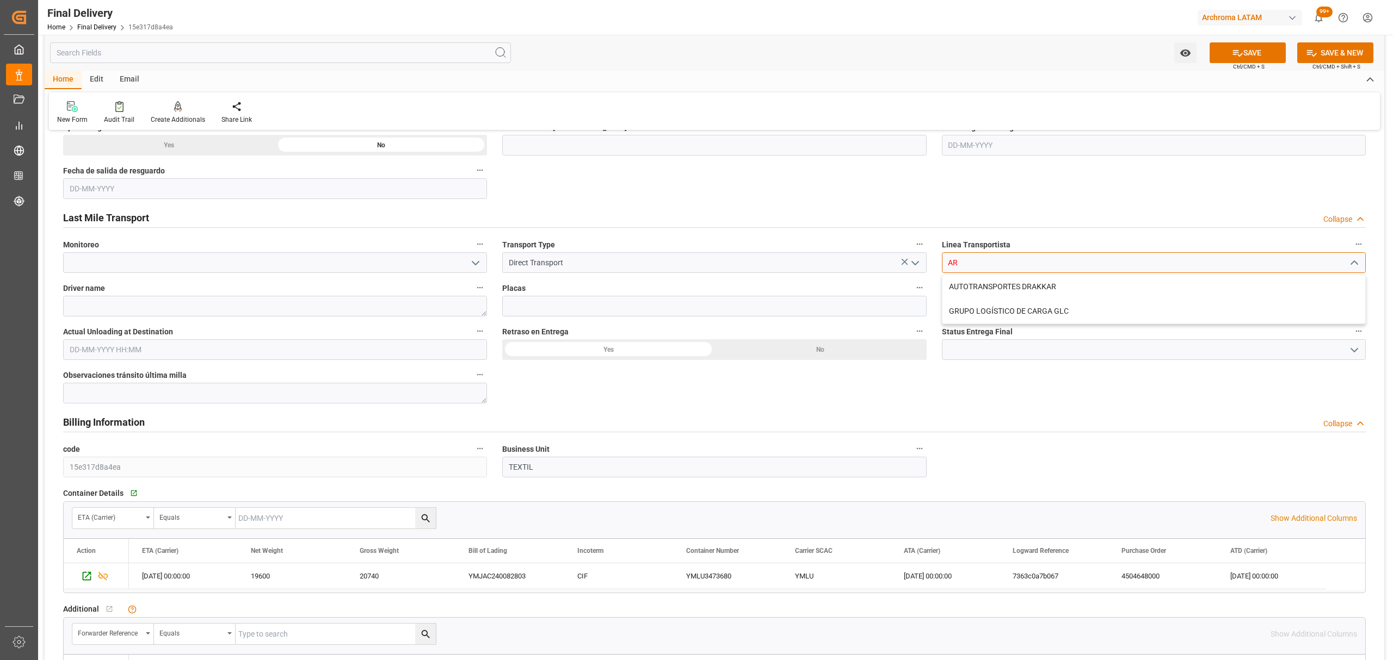
scroll to position [0, 0]
type input "A"
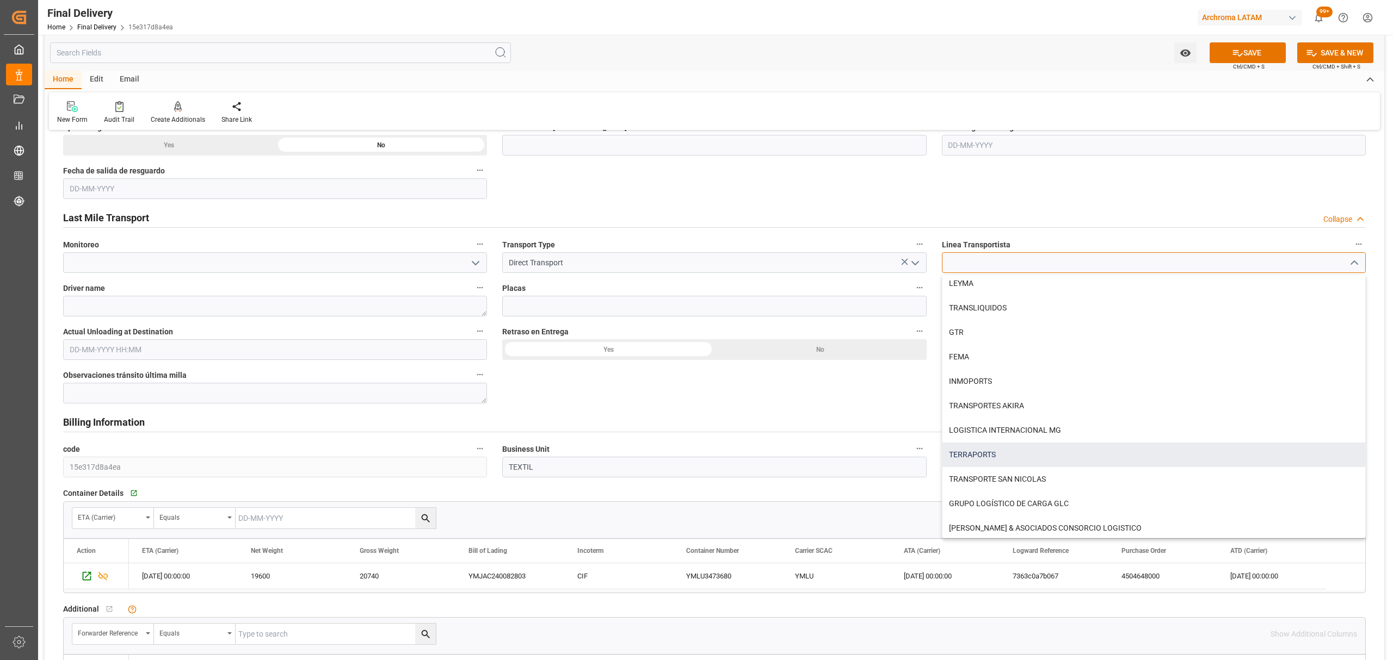
scroll to position [594, 0]
click at [1067, 475] on div "TRANSPORTE SAN NICOLAS" at bounding box center [1153, 477] width 423 height 24
type input "TRANSPORTE SAN NICOLAS"
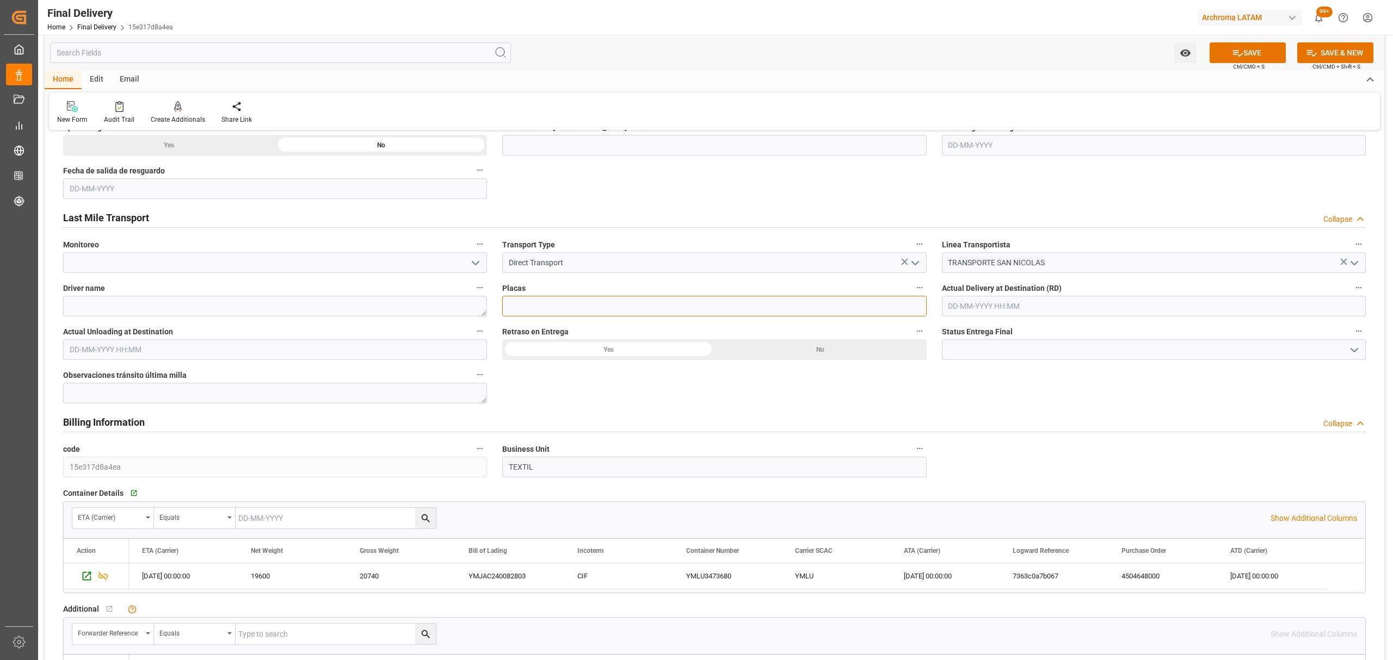
click at [601, 312] on input at bounding box center [714, 306] width 424 height 21
click at [362, 310] on textarea at bounding box center [275, 306] width 424 height 21
type textarea "[PERSON_NAME]"
click at [523, 305] on input at bounding box center [714, 306] width 424 height 21
type input "C146 CJ22"
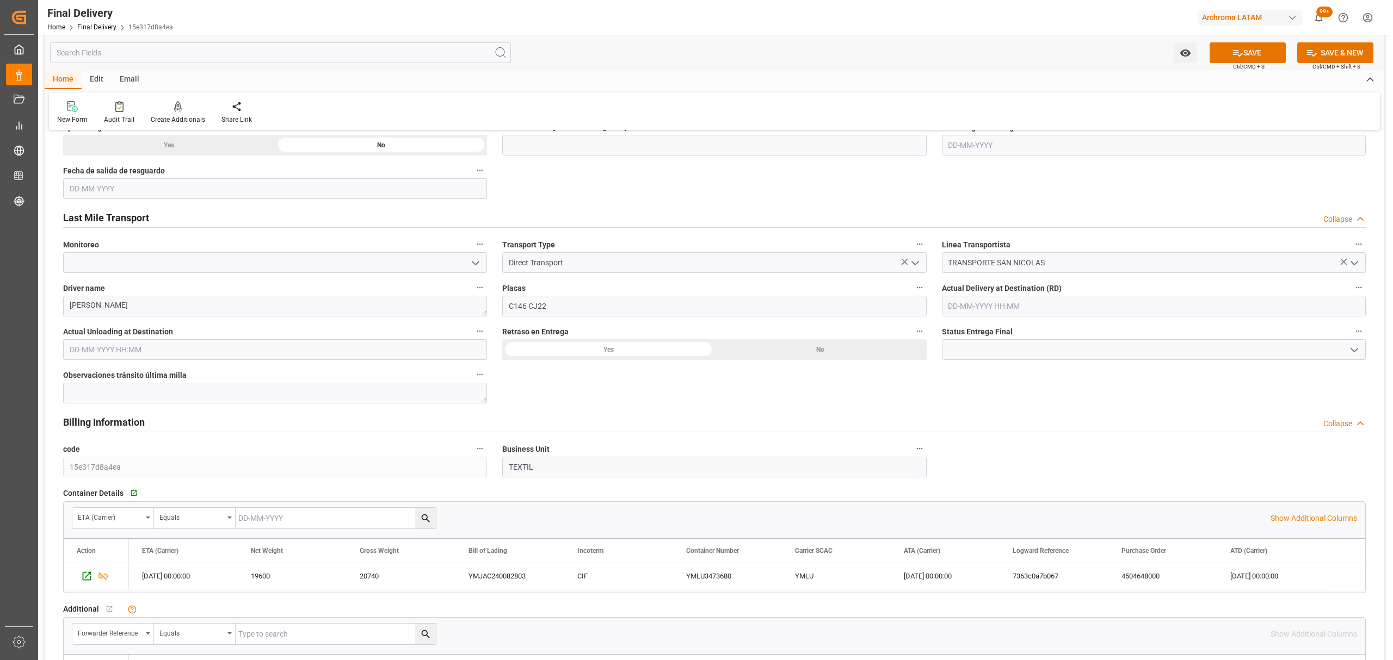
click at [1054, 313] on input "text" at bounding box center [1154, 306] width 424 height 21
click at [980, 422] on div "15 16 17 18 19 20 21" at bounding box center [1019, 415] width 149 height 21
click at [979, 418] on span "16" at bounding box center [976, 415] width 7 height 8
click at [1125, 350] on li "11:30" at bounding box center [1120, 352] width 46 height 27
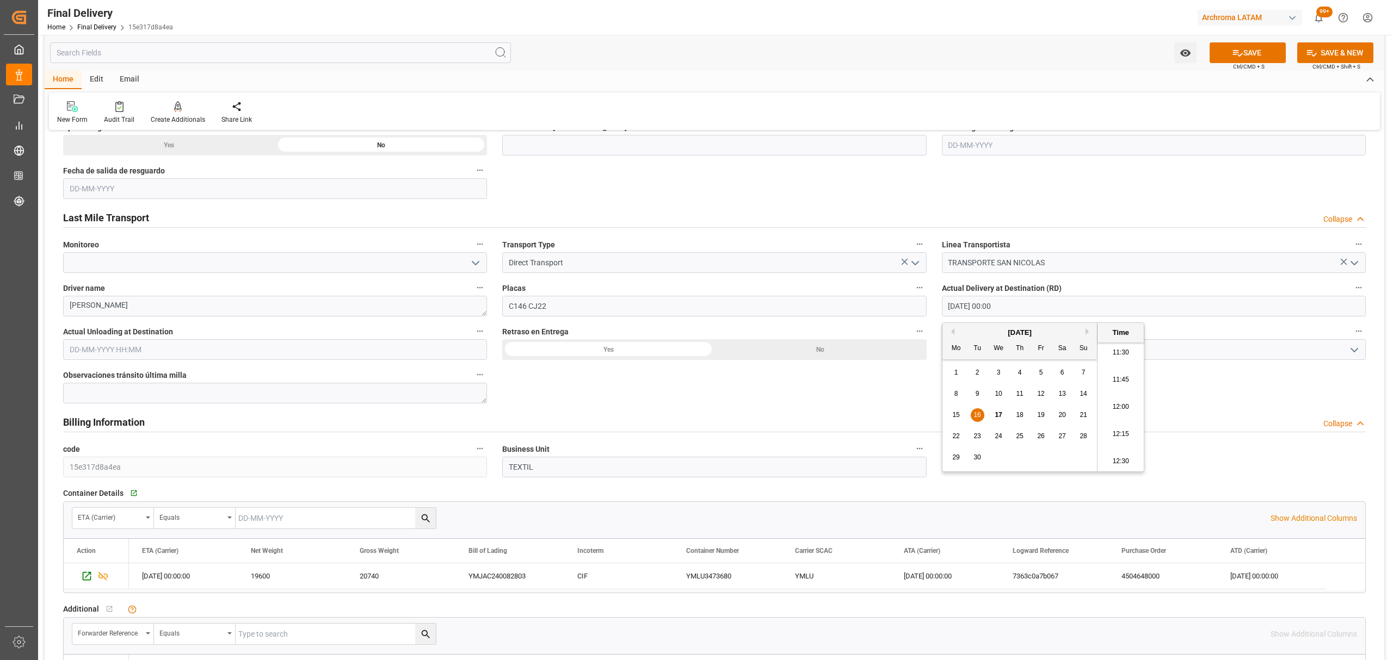
type input "[DATE] 11:30"
click at [1350, 350] on icon "open menu" at bounding box center [1353, 350] width 13 height 13
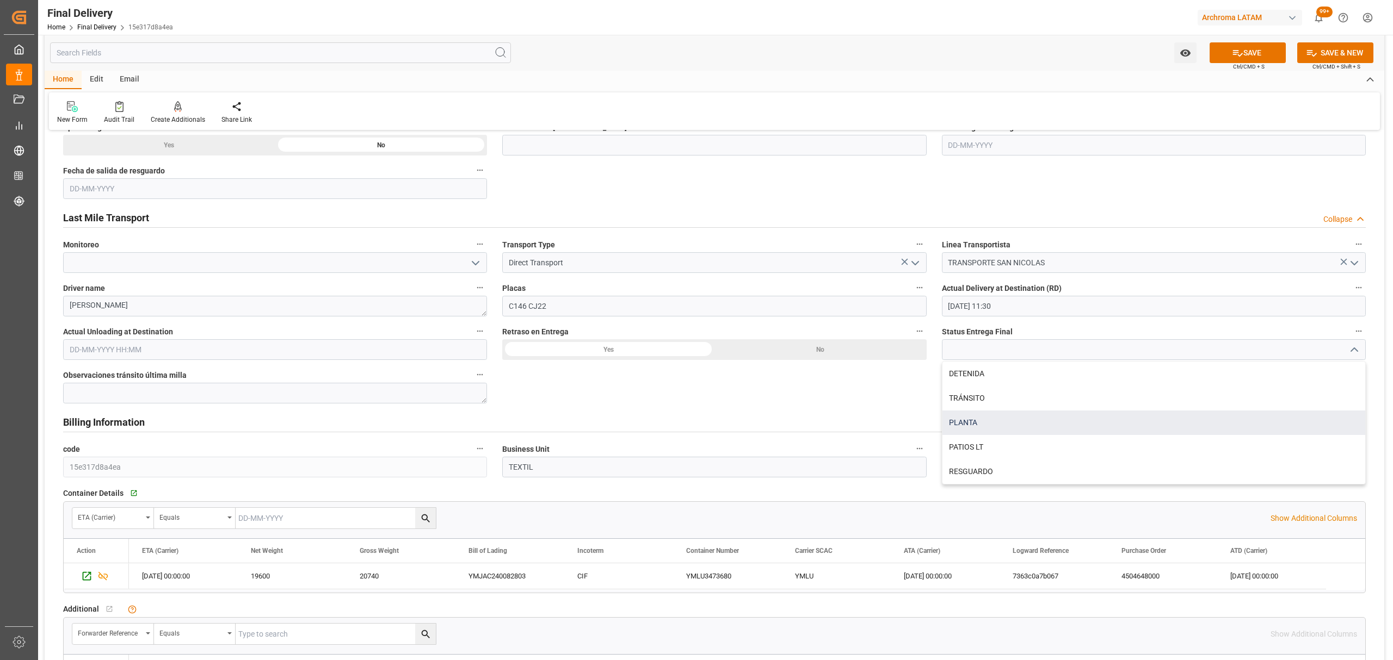
drag, startPoint x: 993, startPoint y: 423, endPoint x: 984, endPoint y: 421, distance: 8.9
click at [993, 423] on div "PLANTA" at bounding box center [1153, 423] width 423 height 24
type input "PLANTA"
click at [248, 357] on input "text" at bounding box center [275, 349] width 424 height 21
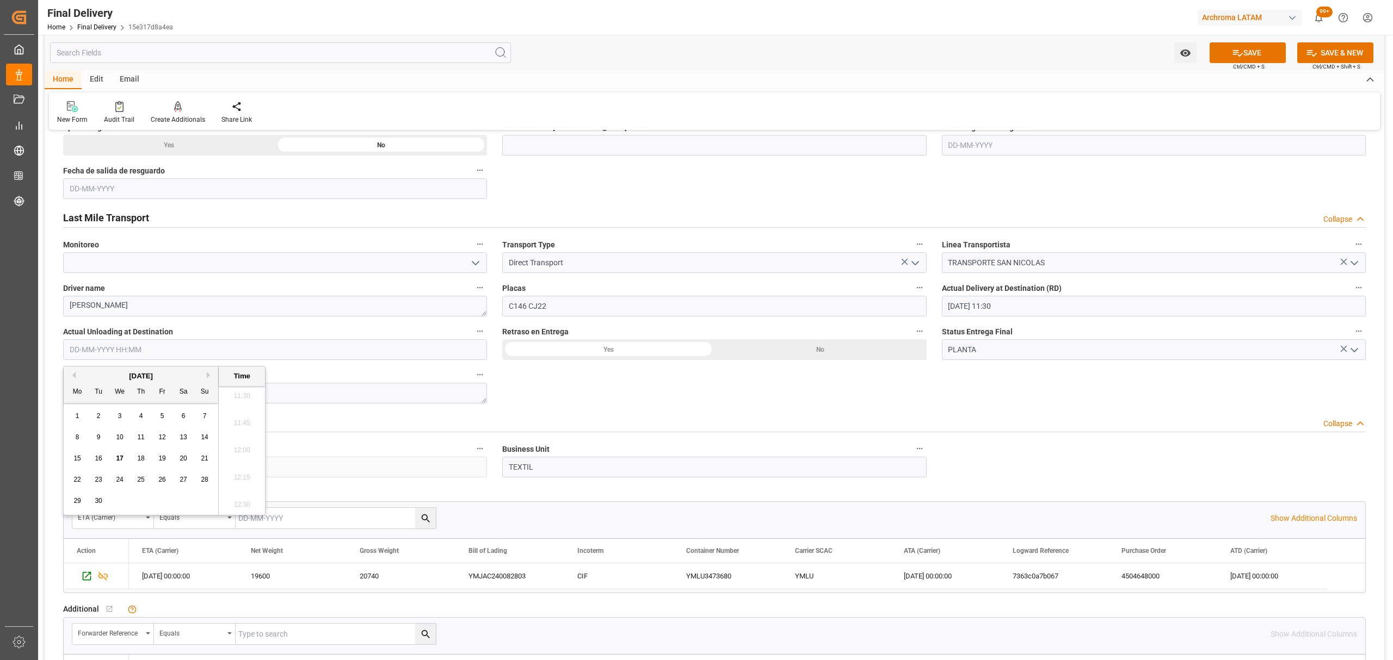
click at [69, 425] on div "1 2 3 4 5 6 7" at bounding box center [141, 416] width 149 height 21
click at [103, 458] on div "16" at bounding box center [99, 459] width 14 height 13
click at [237, 395] on li "11:30" at bounding box center [242, 396] width 46 height 27
type input "[DATE] 11:30"
click at [782, 355] on div "No" at bounding box center [820, 349] width 212 height 21
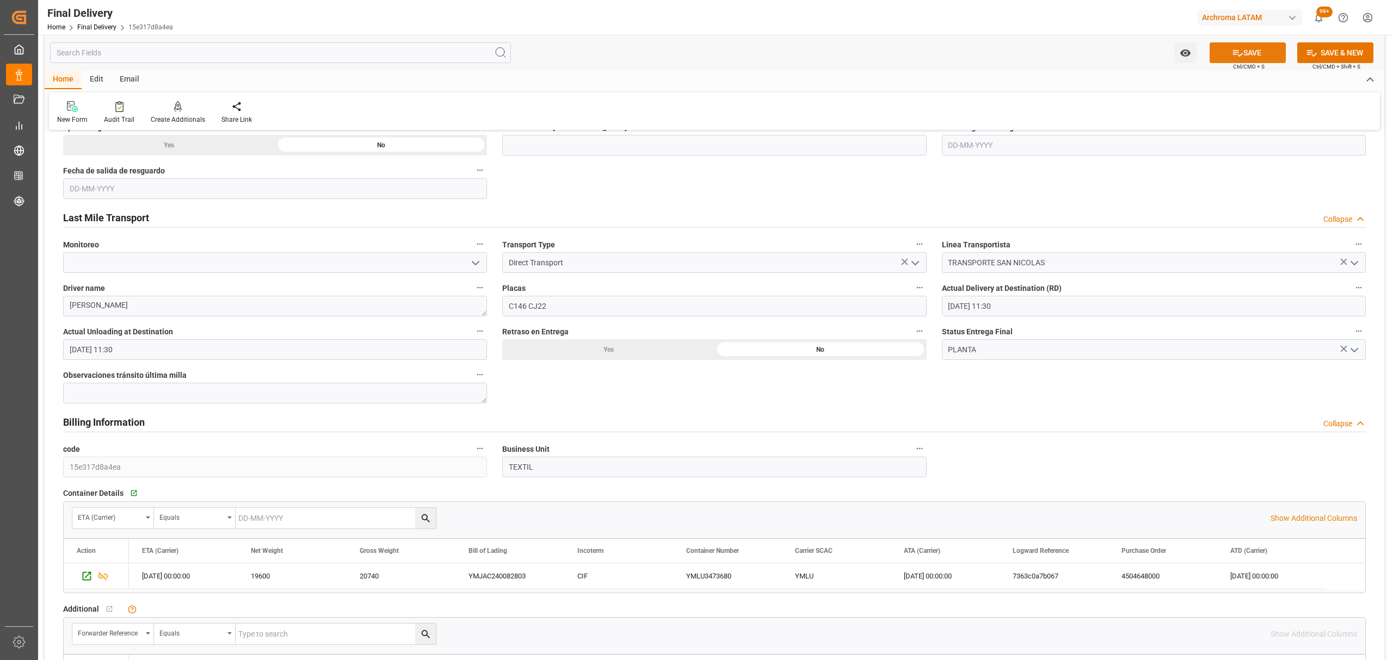
click at [1254, 46] on button "SAVE" at bounding box center [1247, 52] width 76 height 21
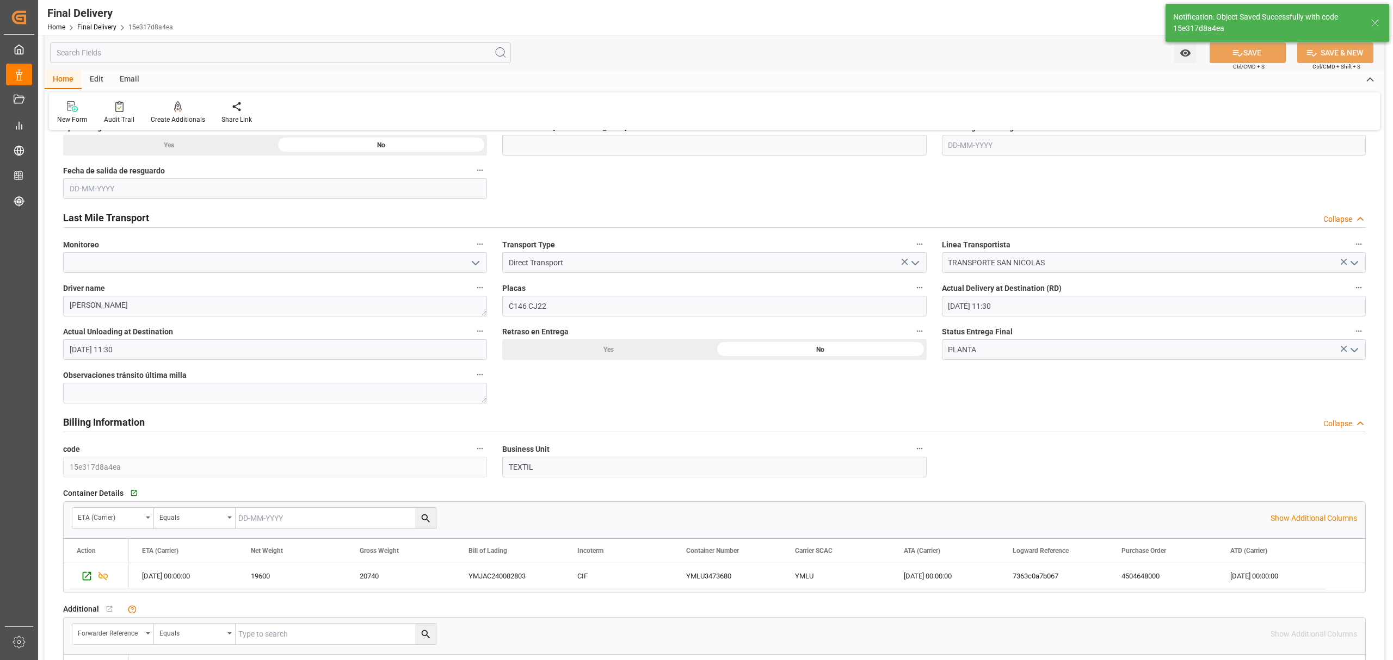
type textarea "1"
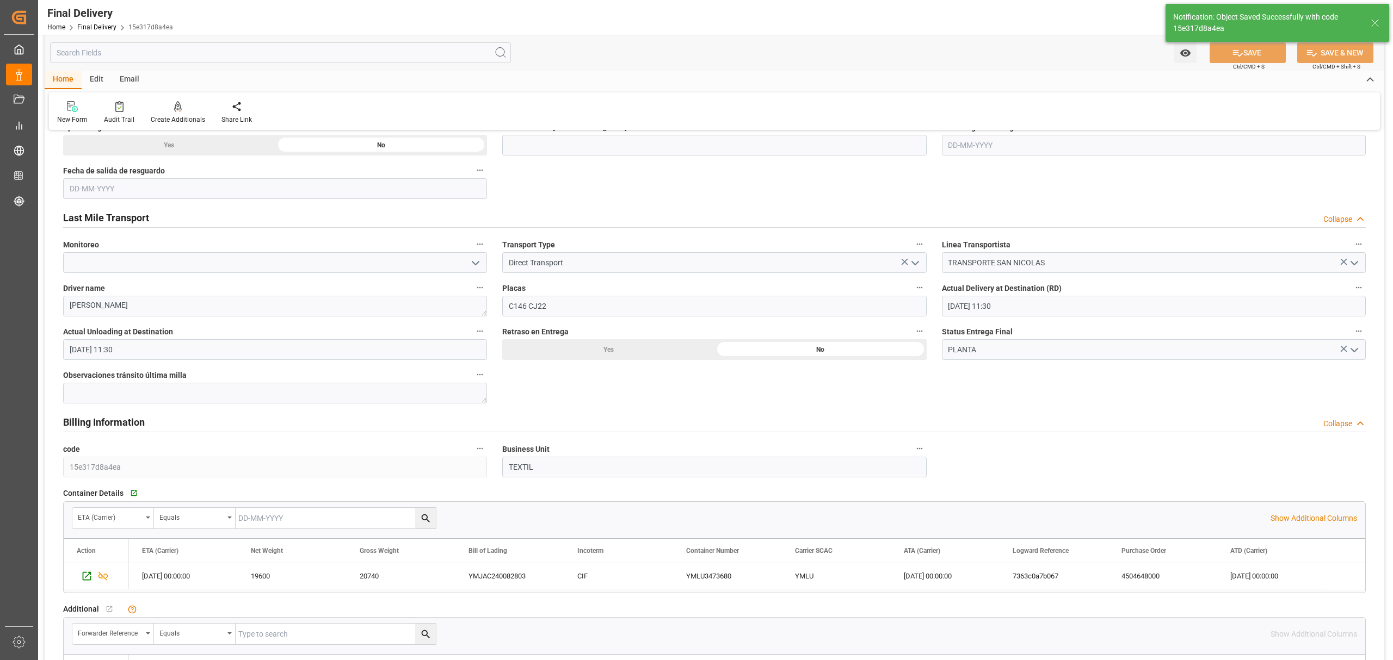
type input "Unloaded"
type input "1"
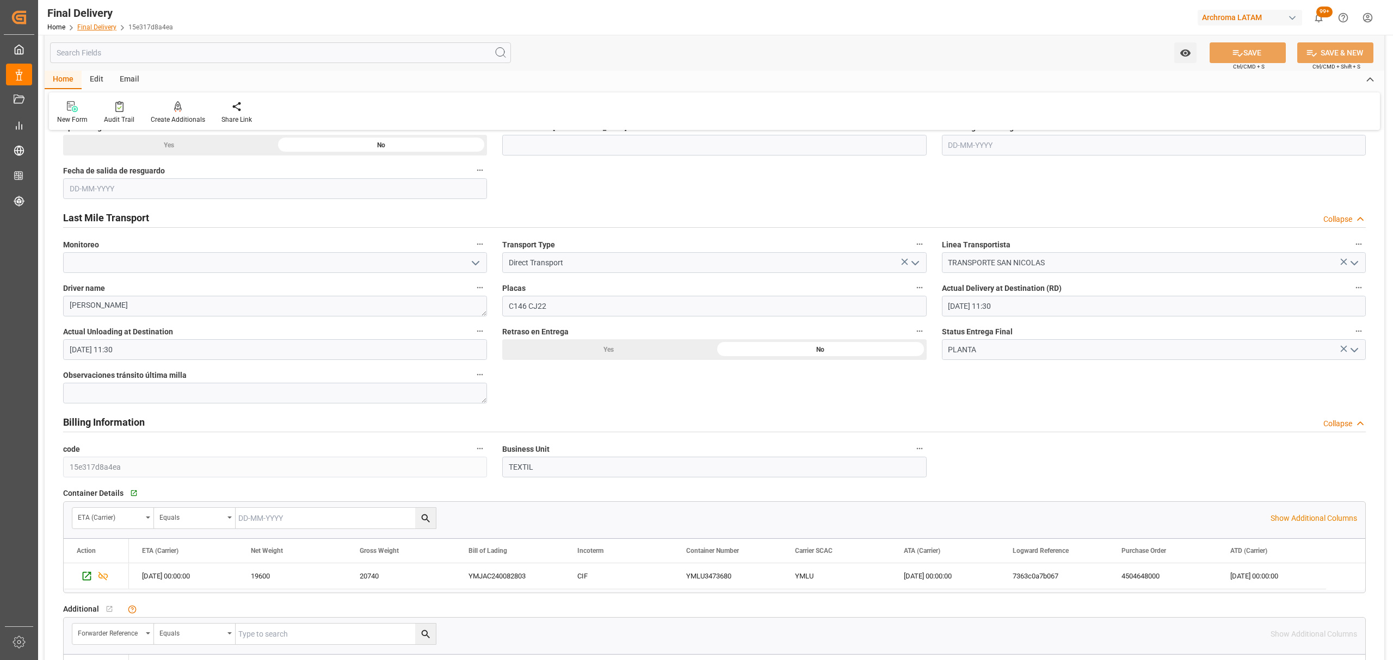
click at [83, 24] on link "Final Delivery" at bounding box center [96, 27] width 39 height 8
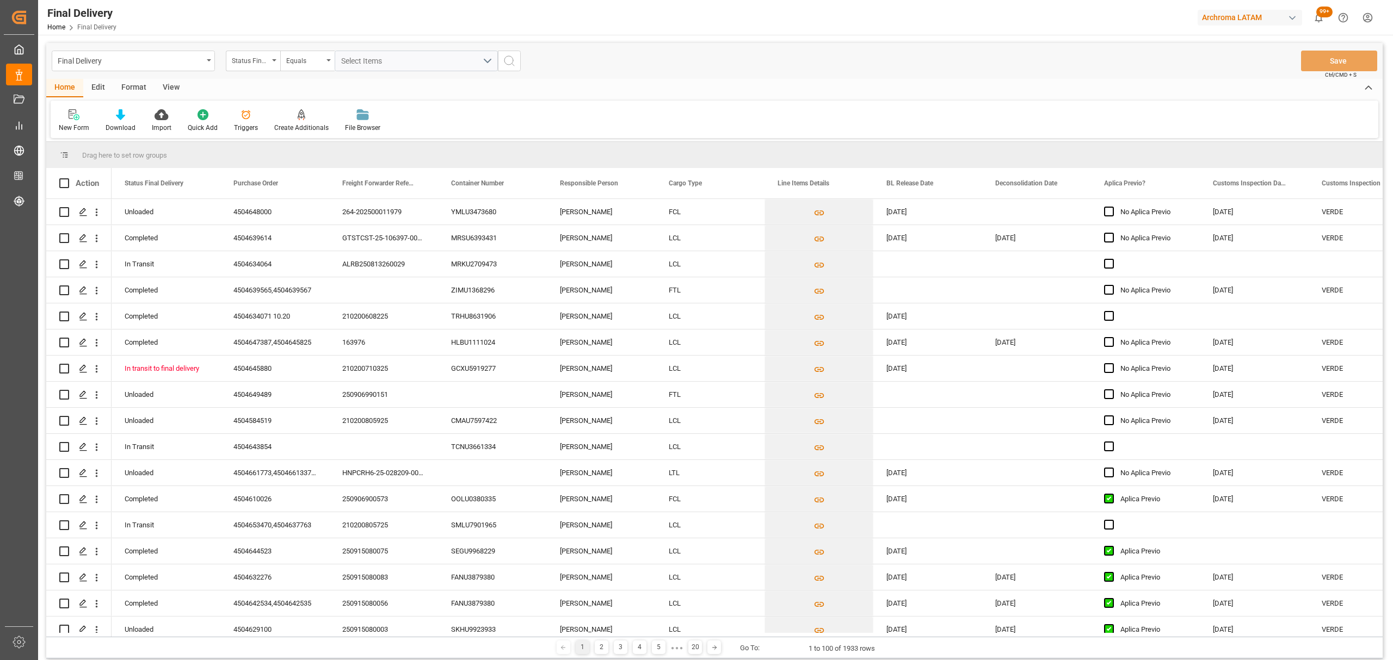
click at [248, 63] on div "Status Final Delivery" at bounding box center [250, 59] width 37 height 13
click at [292, 133] on div "Purchase Order" at bounding box center [307, 133] width 162 height 23
click at [298, 66] on div "Equals" at bounding box center [307, 61] width 54 height 21
click at [339, 138] on div "Fuzzy search" at bounding box center [362, 133] width 162 height 23
click at [367, 57] on input "text" at bounding box center [416, 61] width 163 height 21
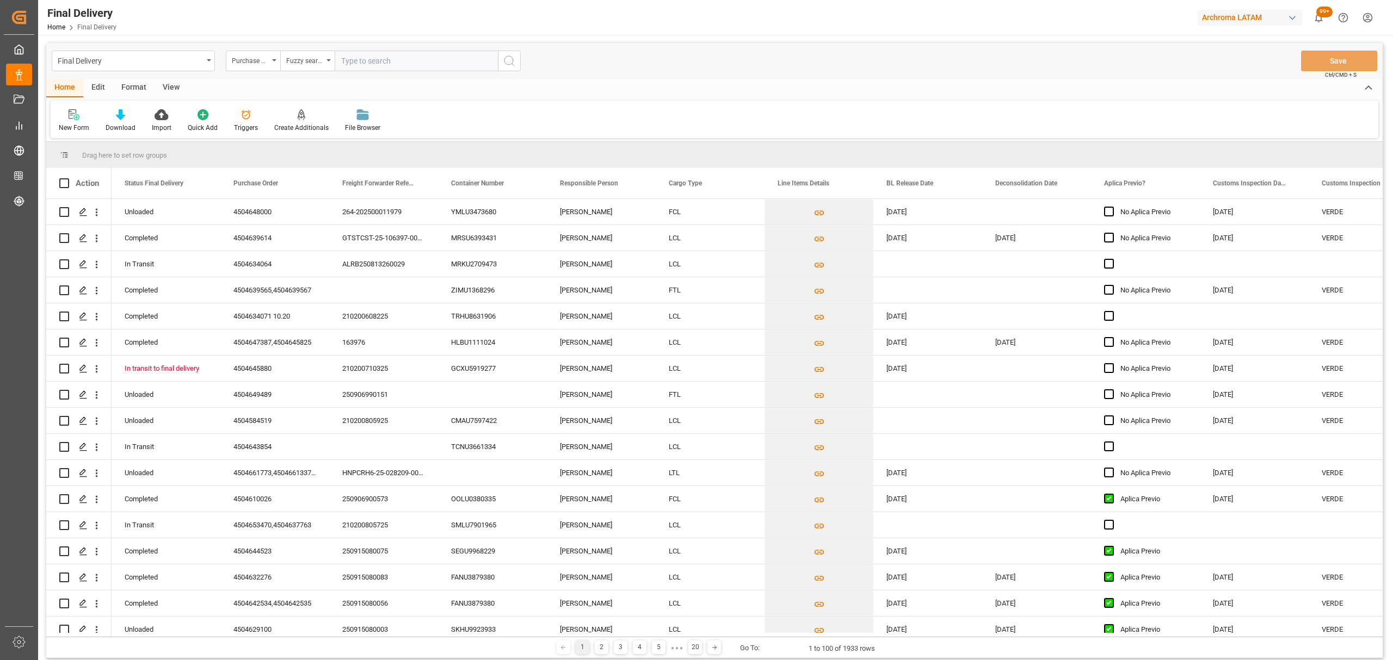
paste input "4504645091"
type input "4504645091"
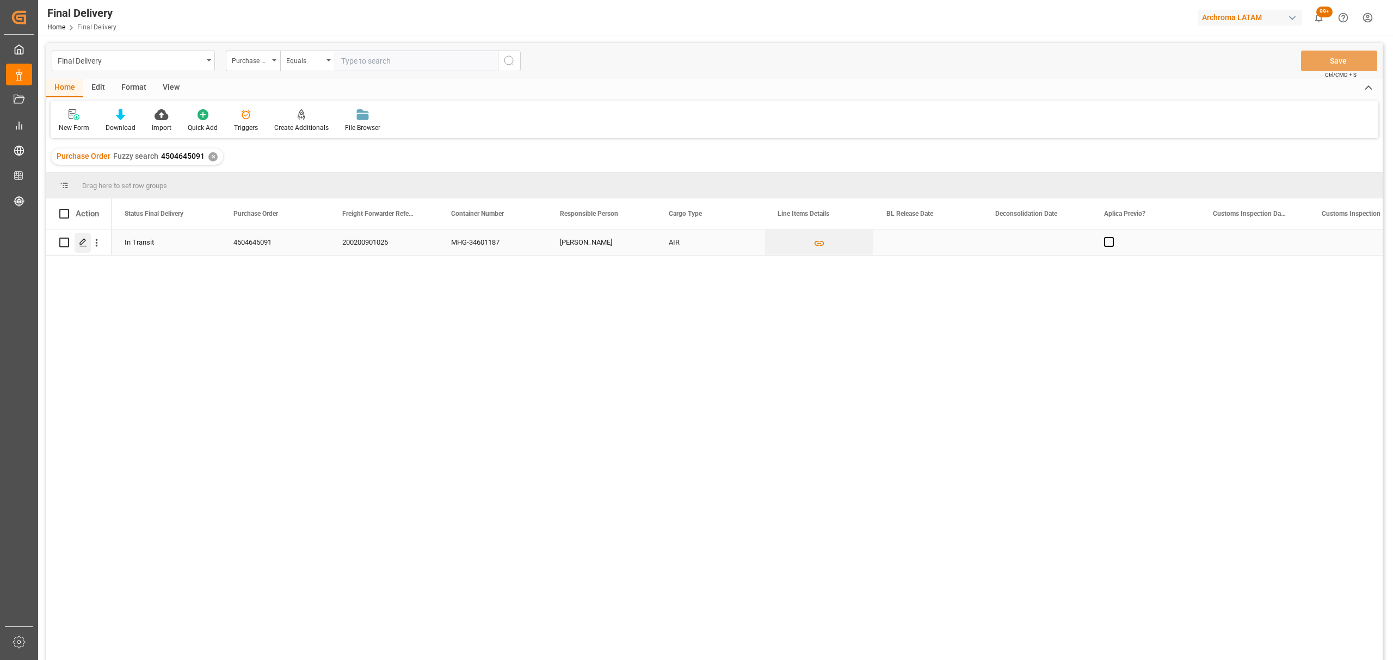
click at [84, 244] on icon "Press SPACE to select this row." at bounding box center [83, 242] width 9 height 9
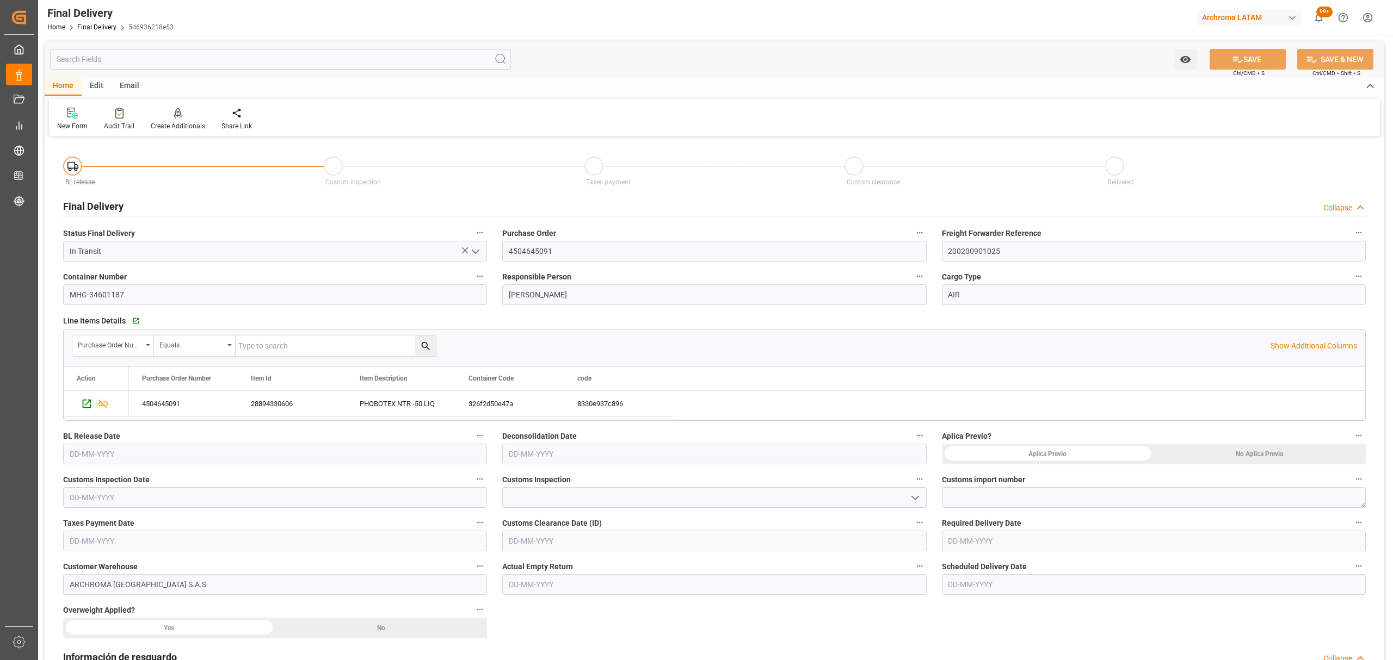
scroll to position [145, 0]
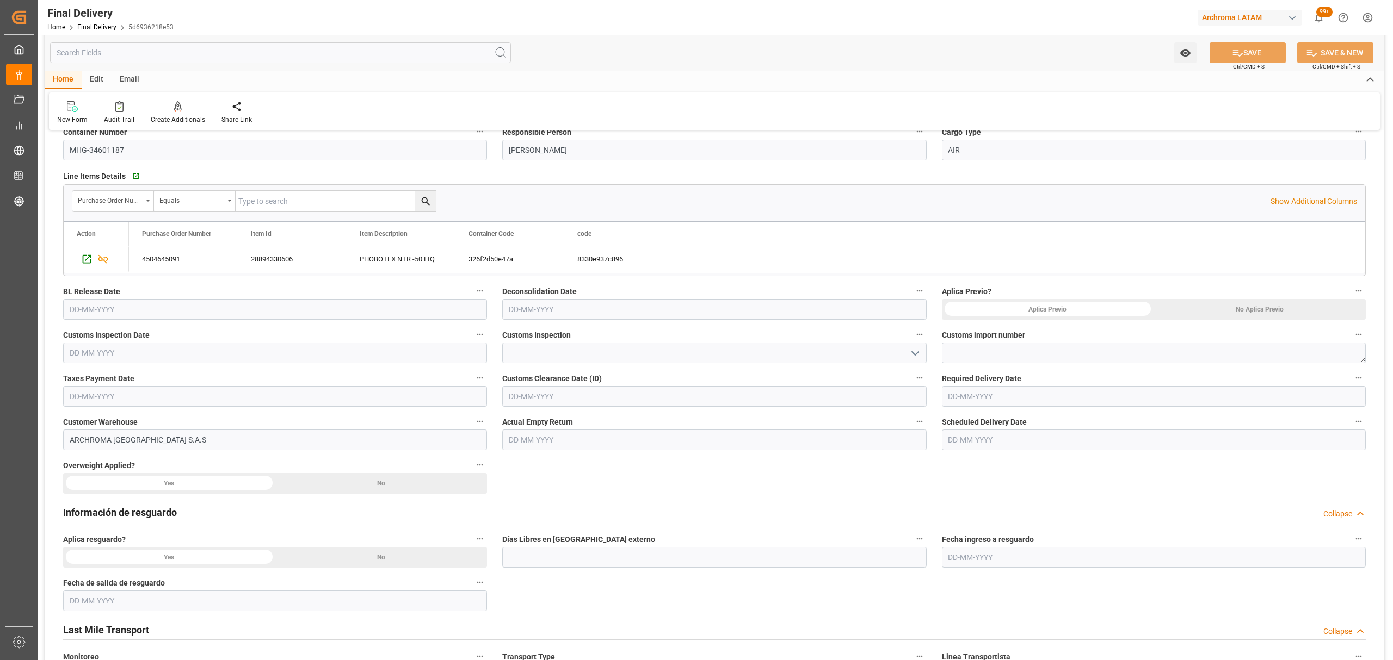
click at [240, 305] on input "text" at bounding box center [275, 309] width 424 height 21
drag, startPoint x: 96, startPoint y: 418, endPoint x: 131, endPoint y: 405, distance: 37.2
click at [96, 418] on span "16" at bounding box center [98, 418] width 7 height 8
type input "[DATE]"
click at [578, 309] on input "text" at bounding box center [714, 309] width 424 height 21
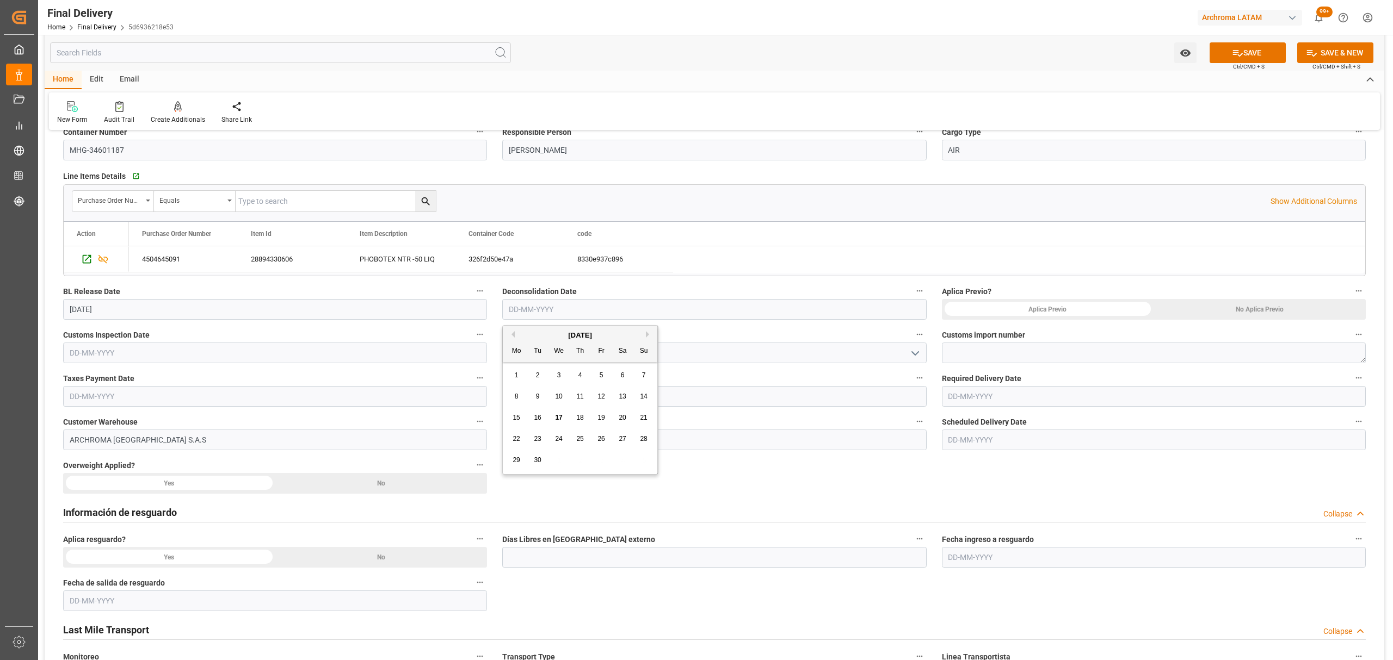
click at [330, 357] on input "text" at bounding box center [275, 353] width 424 height 21
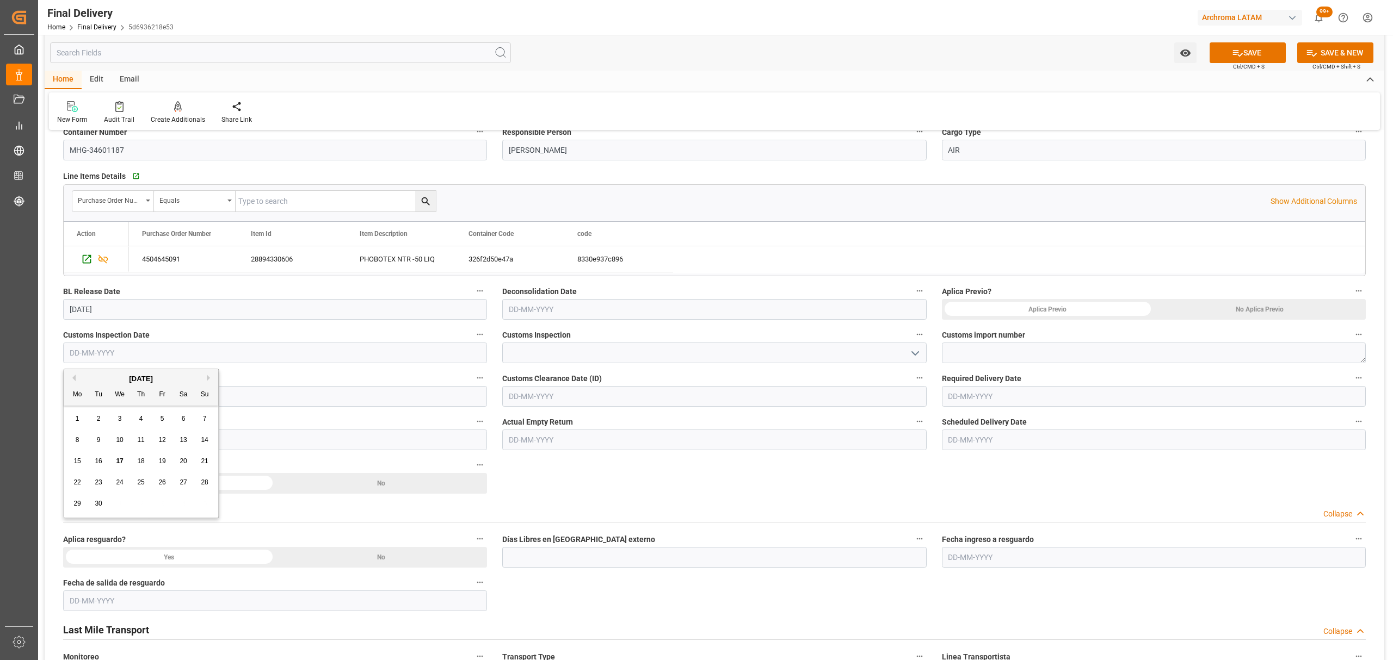
click at [116, 461] on span "17" at bounding box center [119, 461] width 7 height 8
type input "[DATE]"
click at [1004, 355] on textarea at bounding box center [1154, 353] width 424 height 21
paste textarea "320250304859067"
type textarea "320250304859067"
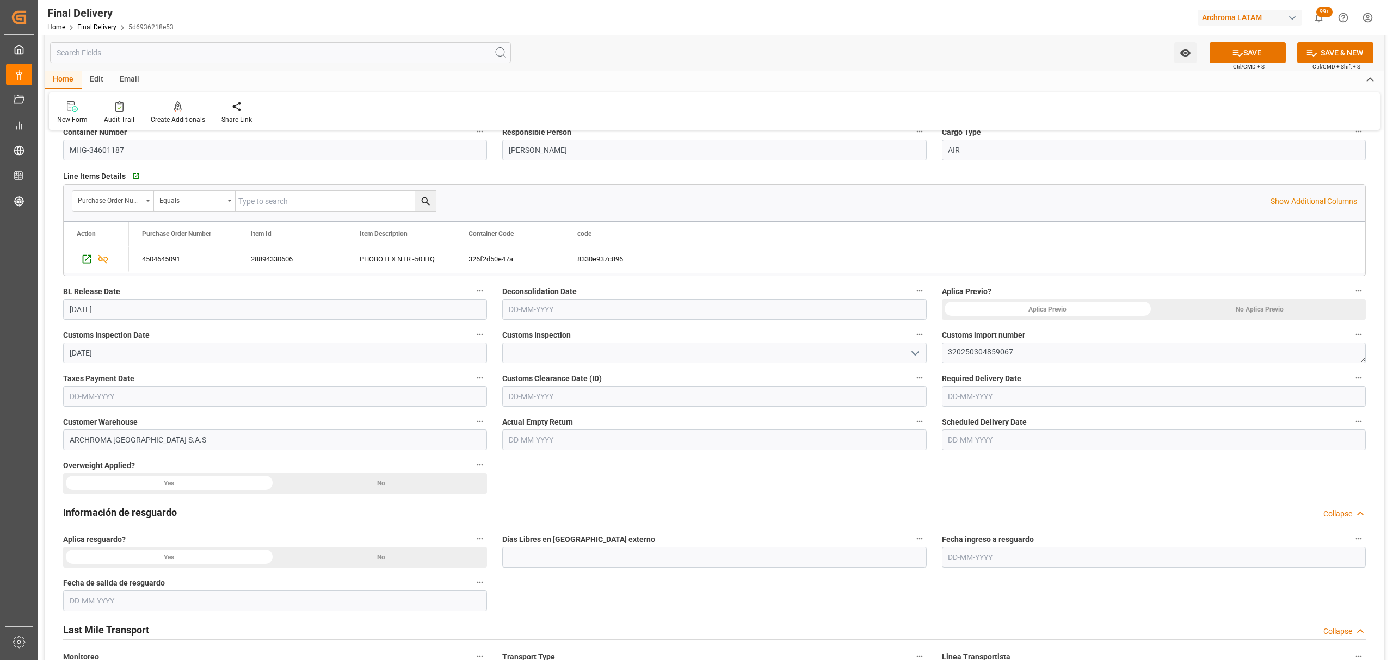
click at [249, 348] on input "[DATE]" at bounding box center [275, 353] width 424 height 21
click at [367, 362] on input "[DATE]" at bounding box center [275, 353] width 424 height 21
click at [292, 369] on div "Taxes Payment Date" at bounding box center [274, 389] width 439 height 44
click at [181, 401] on input "text" at bounding box center [275, 396] width 424 height 21
click at [118, 508] on span "17" at bounding box center [119, 505] width 7 height 8
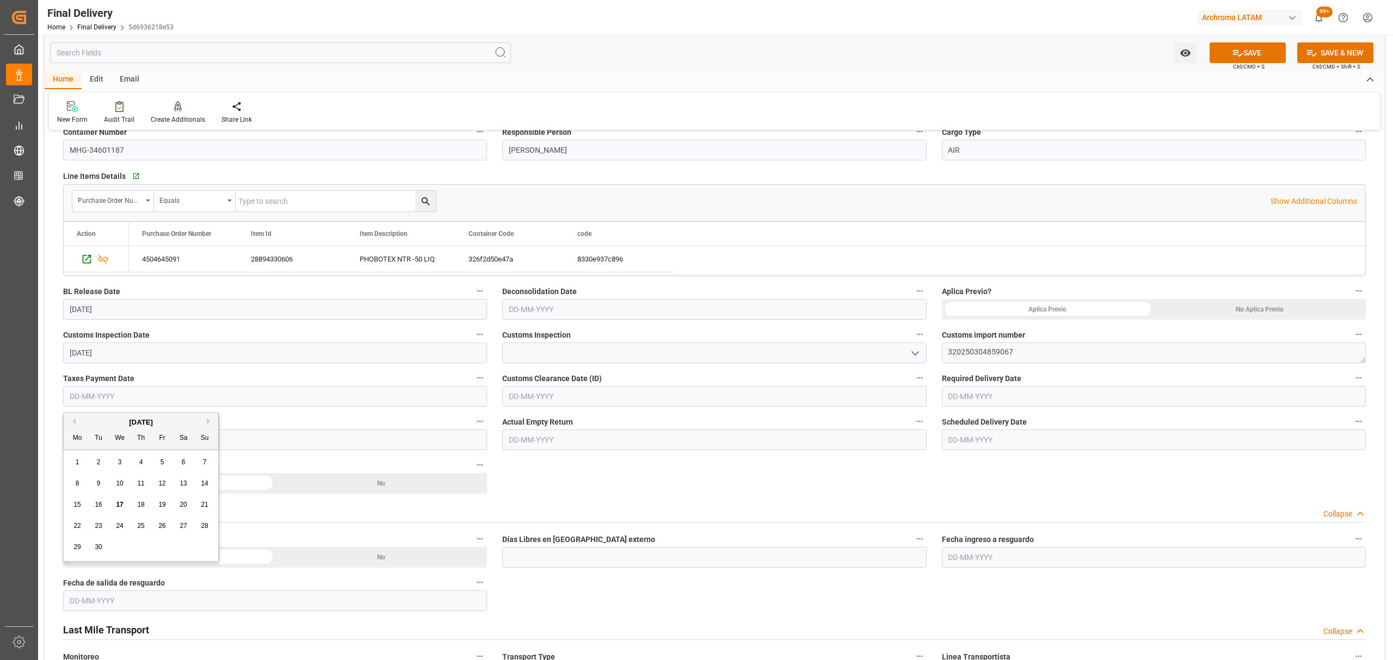
type input "[DATE]"
click at [605, 395] on input "text" at bounding box center [714, 396] width 424 height 21
drag, startPoint x: 551, startPoint y: 510, endPoint x: 558, endPoint y: 508, distance: 6.7
click at [554, 510] on div "15 16 17 18 19 20 21" at bounding box center [580, 504] width 149 height 21
click at [558, 508] on span "17" at bounding box center [558, 505] width 7 height 8
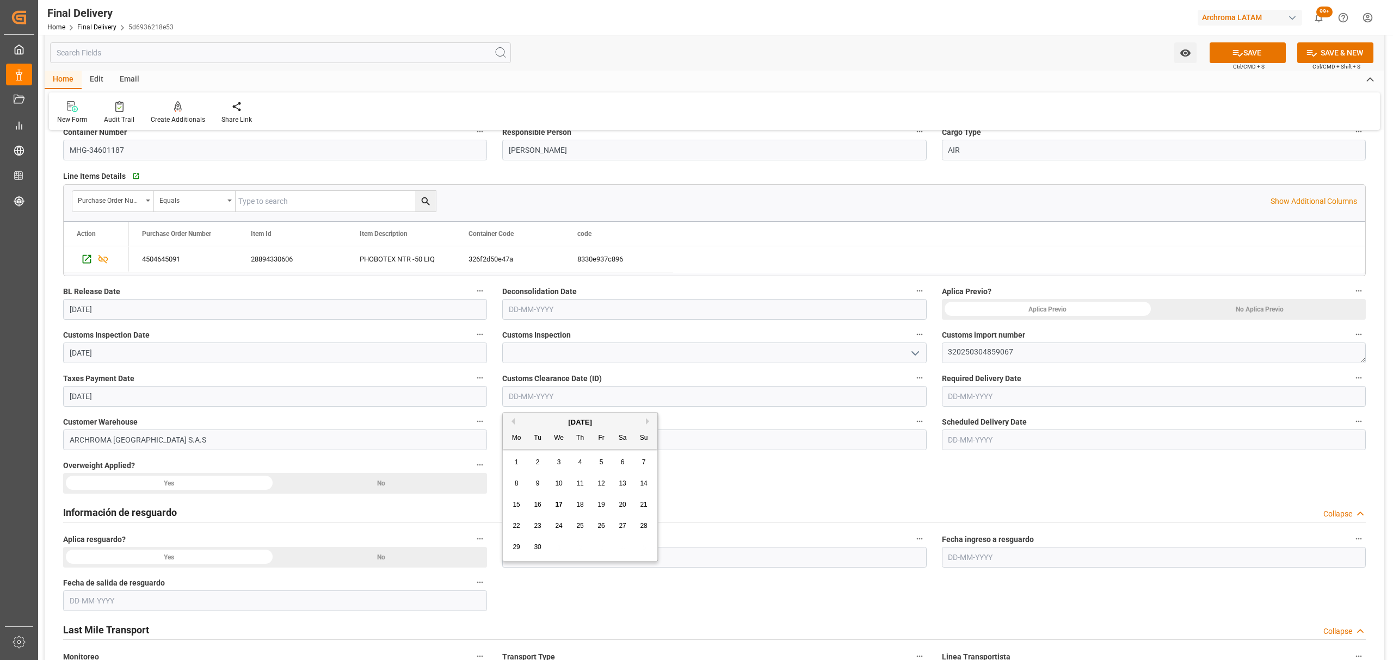
type input "[DATE]"
click at [912, 349] on icon "open menu" at bounding box center [914, 353] width 13 height 13
click at [736, 509] on div "Información de resguardo Collapse" at bounding box center [714, 512] width 1302 height 21
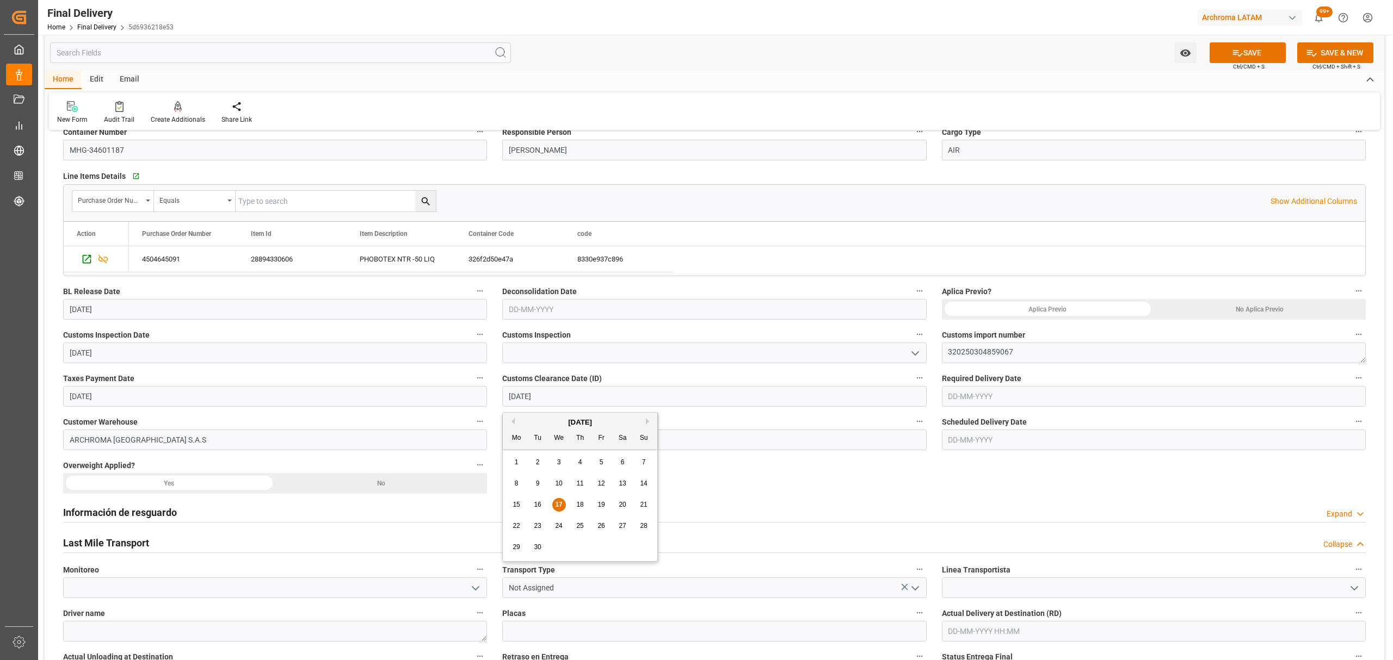
drag, startPoint x: 732, startPoint y: 401, endPoint x: 415, endPoint y: 387, distance: 318.0
click at [415, 390] on div "BL release Custom inspection Taxes payment Custom clearance Delivered Final Del…" at bounding box center [714, 652] width 1339 height 1315
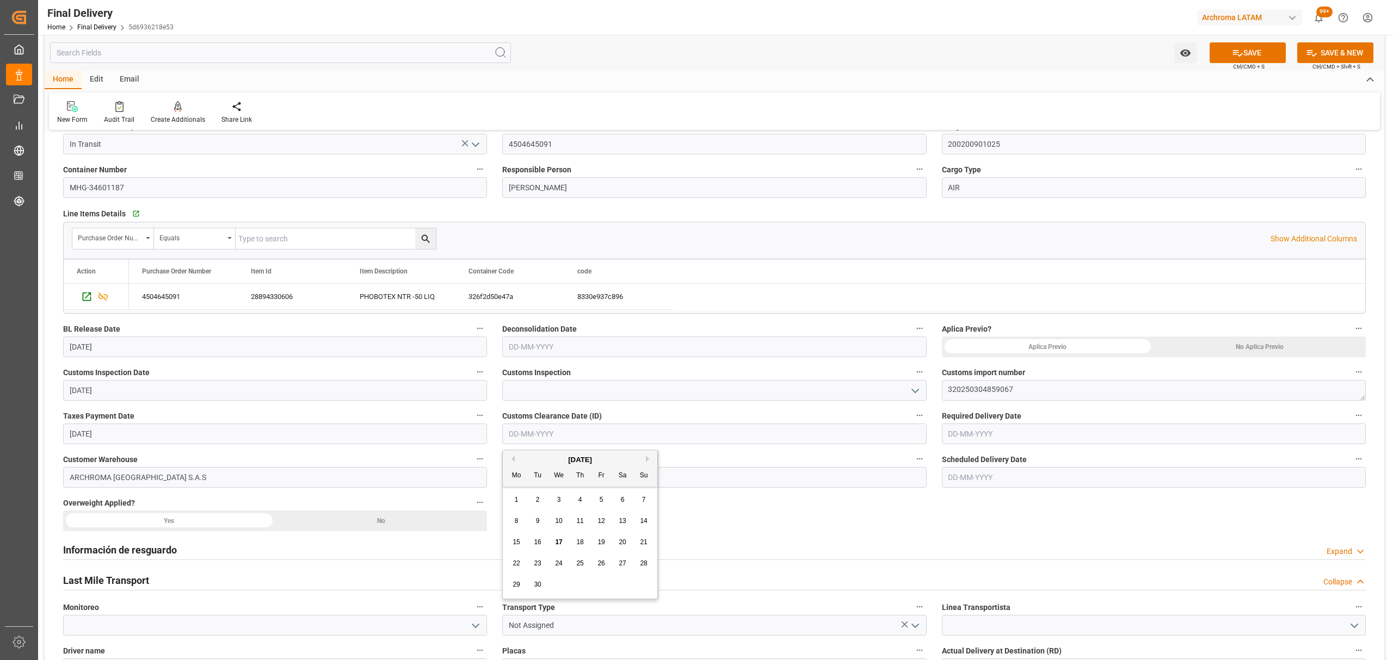
scroll to position [72, 0]
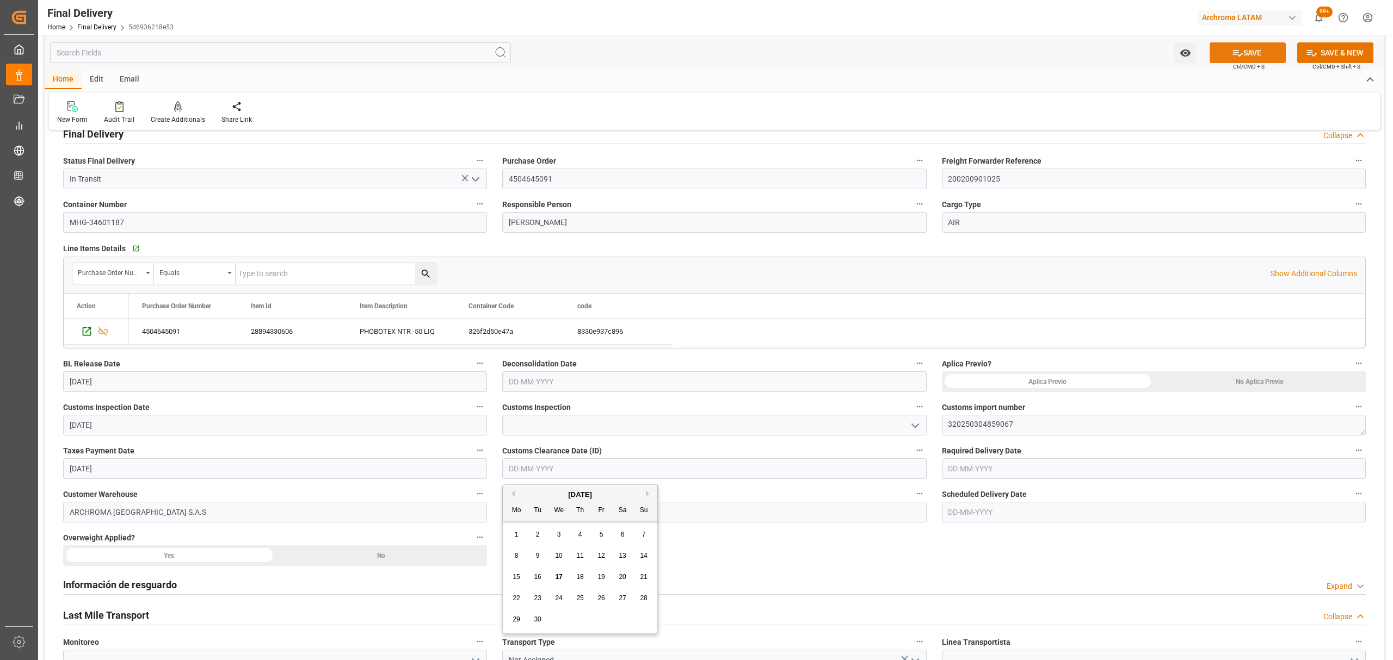
click at [1254, 55] on button "SAVE" at bounding box center [1247, 52] width 76 height 21
click at [134, 78] on div "Email" at bounding box center [130, 80] width 36 height 18
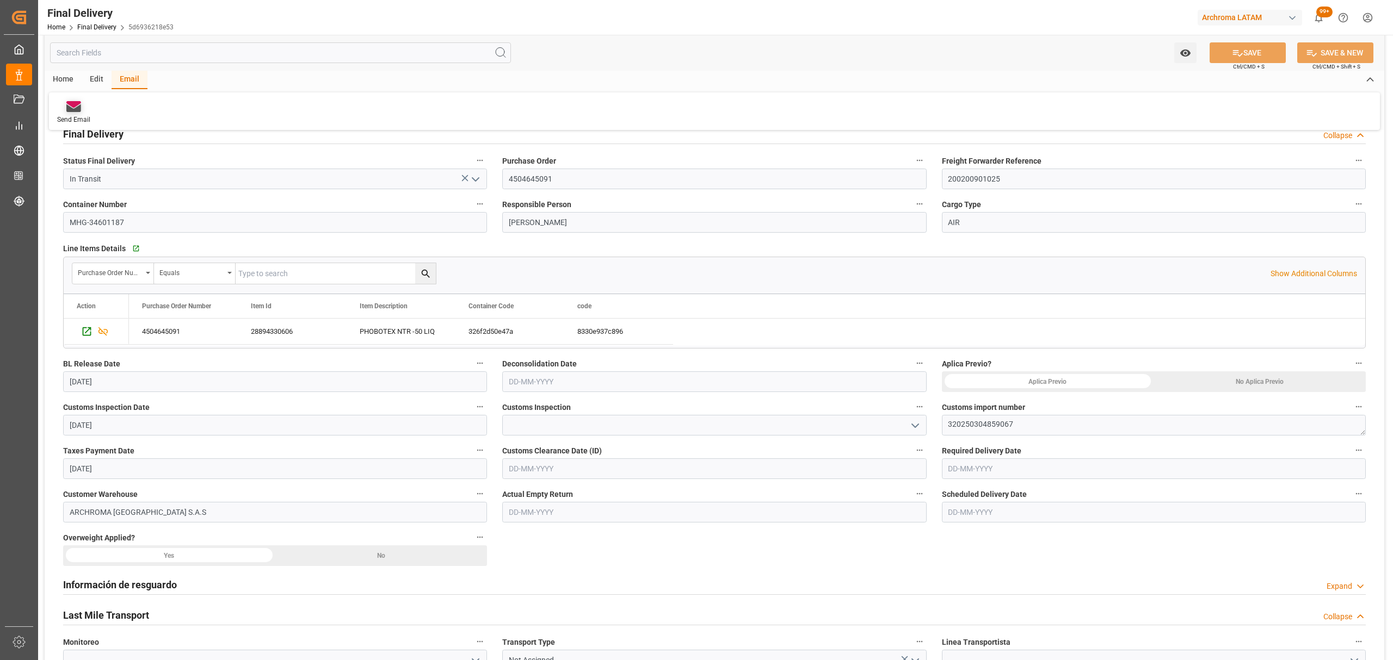
click at [70, 118] on div "Send Email" at bounding box center [73, 120] width 33 height 10
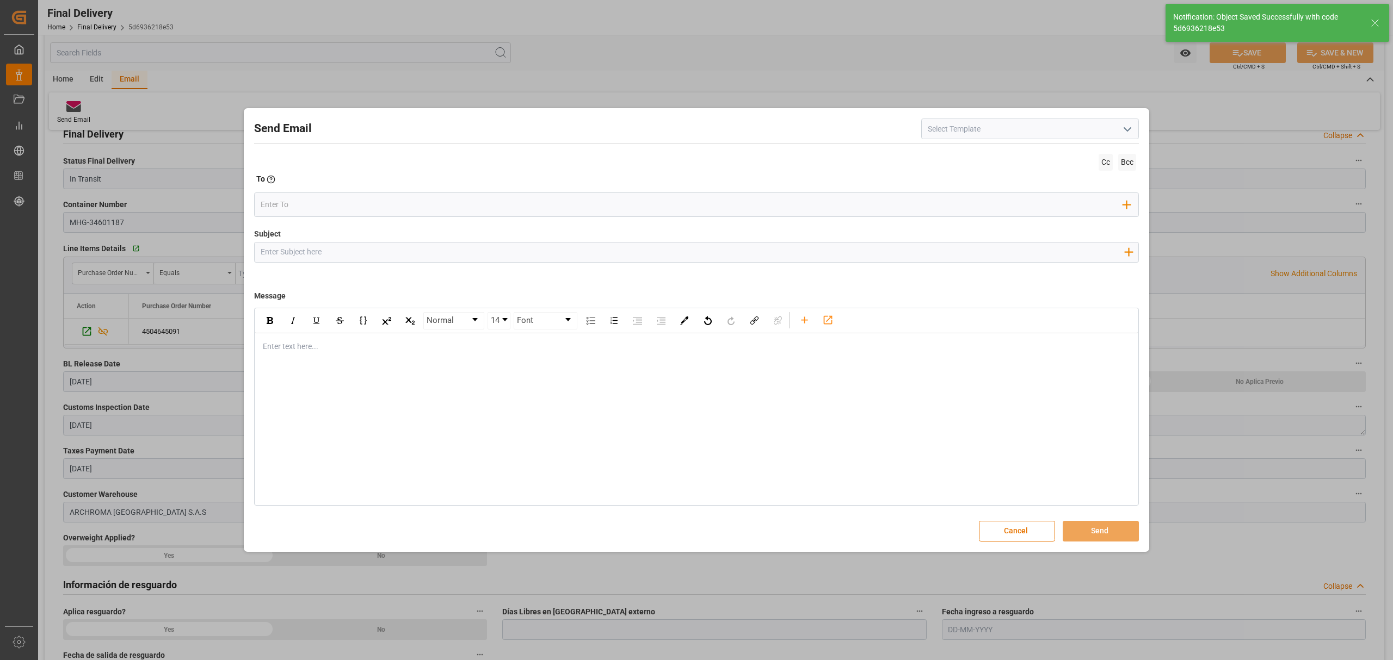
type textarea "1"
type input "Taxes paid"
click at [699, 246] on input "Subject" at bounding box center [692, 252] width 875 height 19
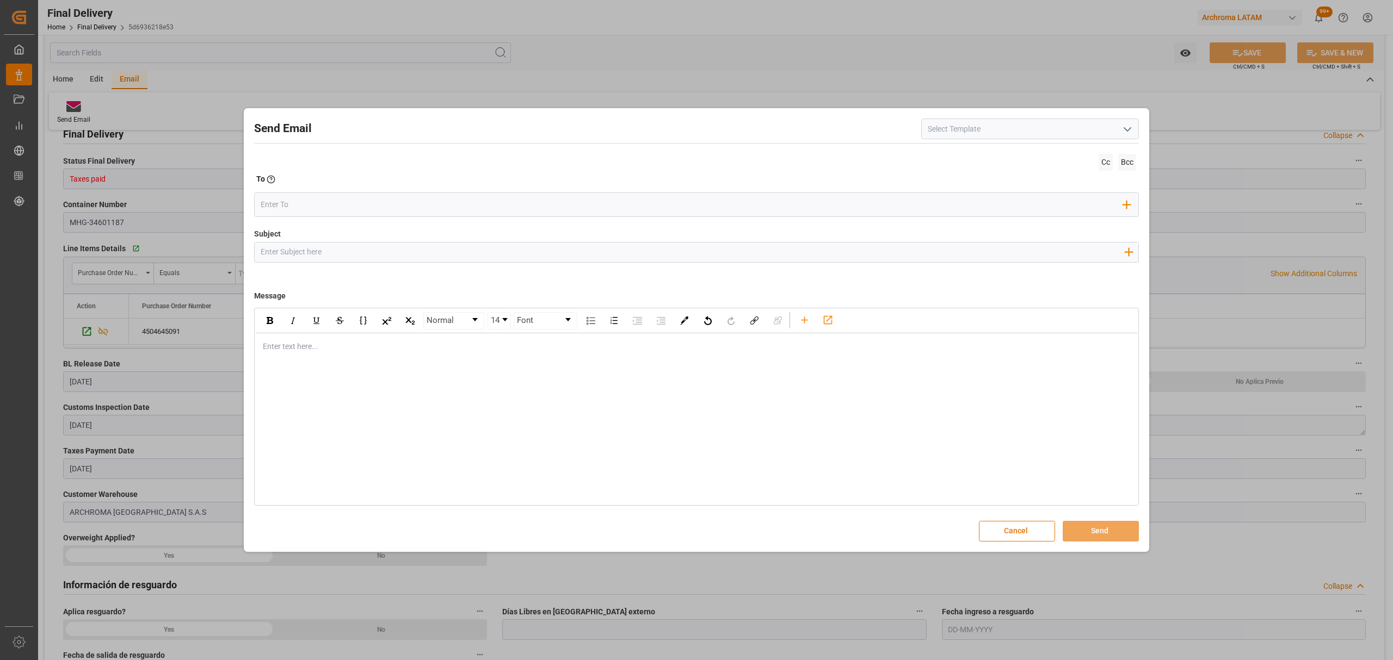
paste input "PO 4504645091 //TE//AIR// LOGWARD STATUS//LANDWEID EUROPEAN//ARCHROMA [GEOGRAPH…"
drag, startPoint x: 638, startPoint y: 255, endPoint x: 651, endPoint y: 251, distance: 13.6
click at [639, 254] on input "PO 4504645091 //TE//AIR// LOGWARD STATUS//LANDWEID EUROPEAN//ARCHROMA [GEOGRAPH…" at bounding box center [692, 252] width 875 height 19
drag, startPoint x: 660, startPoint y: 251, endPoint x: 625, endPoint y: 255, distance: 35.5
click at [625, 255] on input "PO 4504645091 //TE//AIR// LOGWARD STATUS//LANDWEID EUROPEAN//ARCHROMA [GEOGRAPH…" at bounding box center [692, 252] width 875 height 19
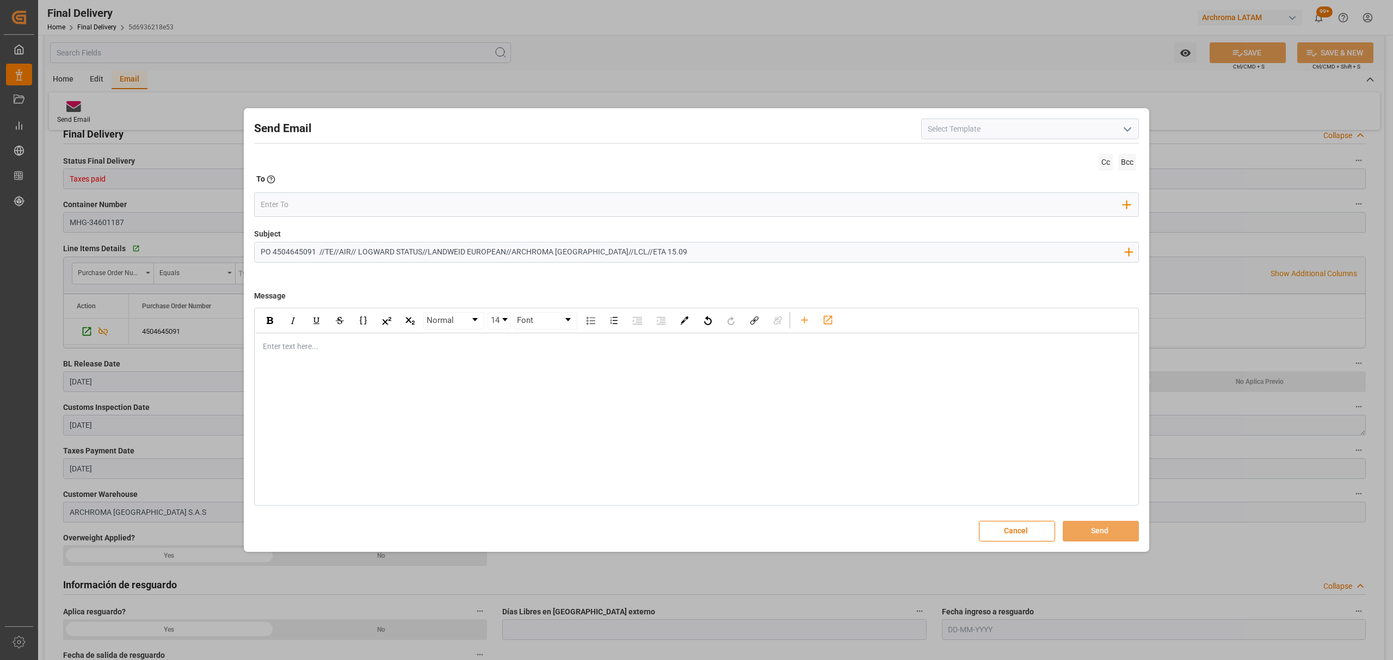
type input "PO 4504645091 //TE//AIR// LOGWARD STATUS//LANDWEID EUROPEAN//ARCHROMA [GEOGRAPH…"
click at [355, 353] on div "rdw-editor" at bounding box center [696, 346] width 867 height 11
click at [270, 399] on div "rdw-editor" at bounding box center [696, 403] width 867 height 11
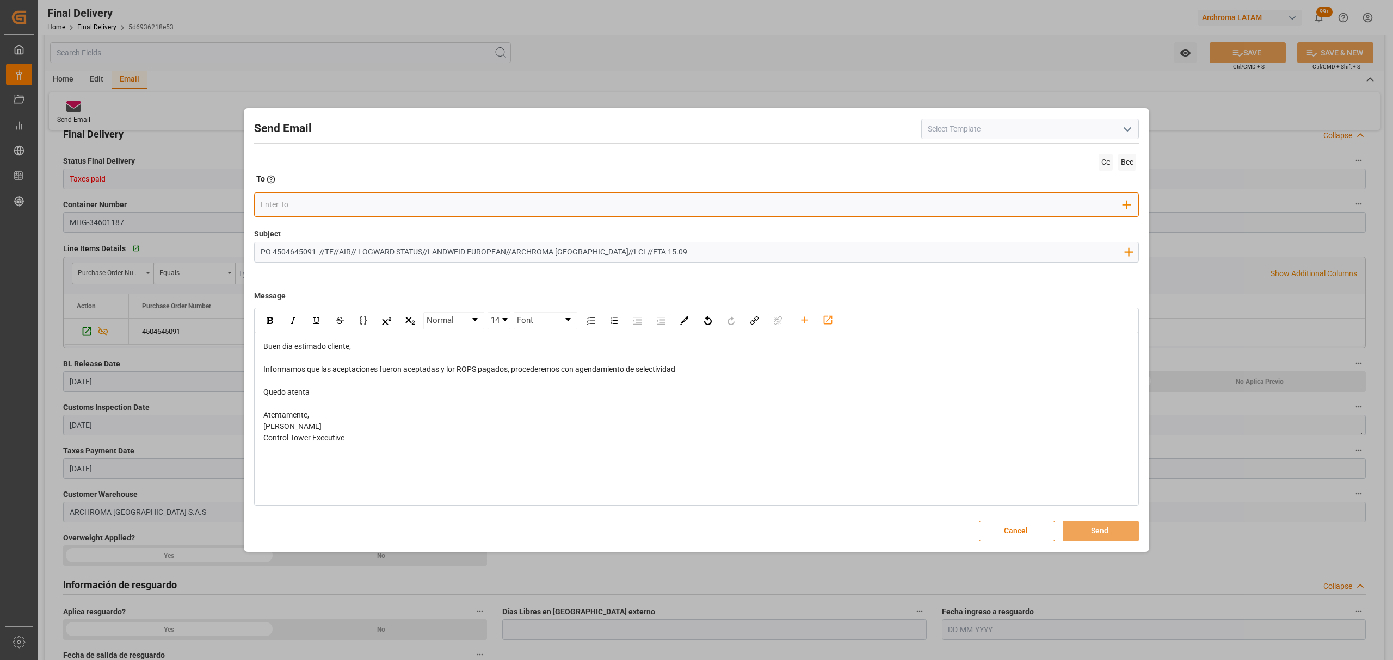
click at [312, 199] on input "email" at bounding box center [692, 205] width 863 height 16
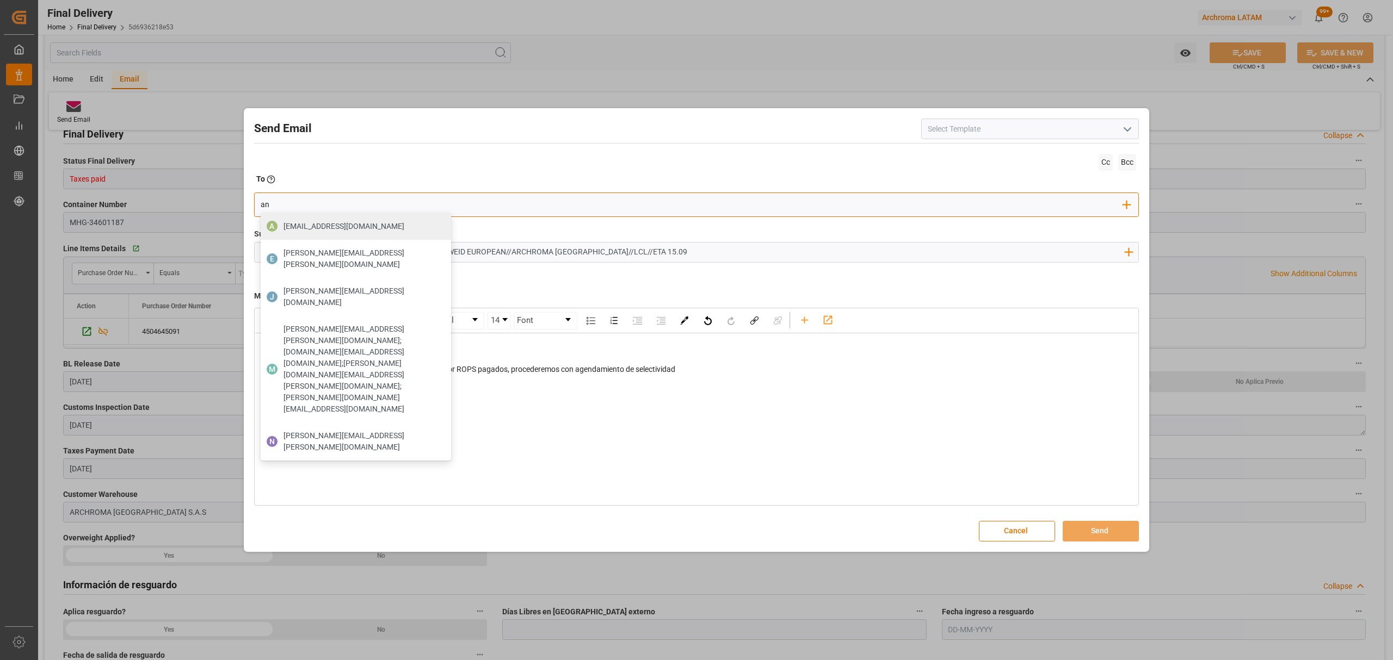
type input "angie"
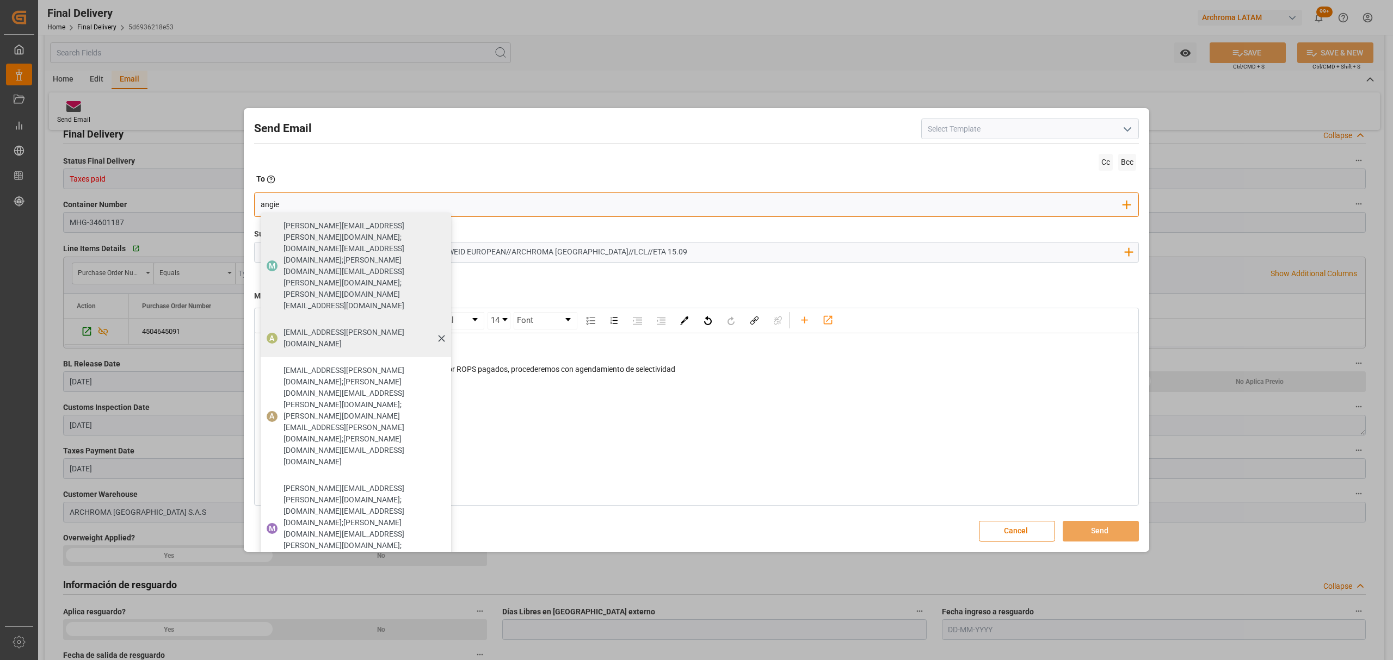
click at [344, 327] on span "[EMAIL_ADDRESS][PERSON_NAME][DOMAIN_NAME]" at bounding box center [363, 338] width 160 height 23
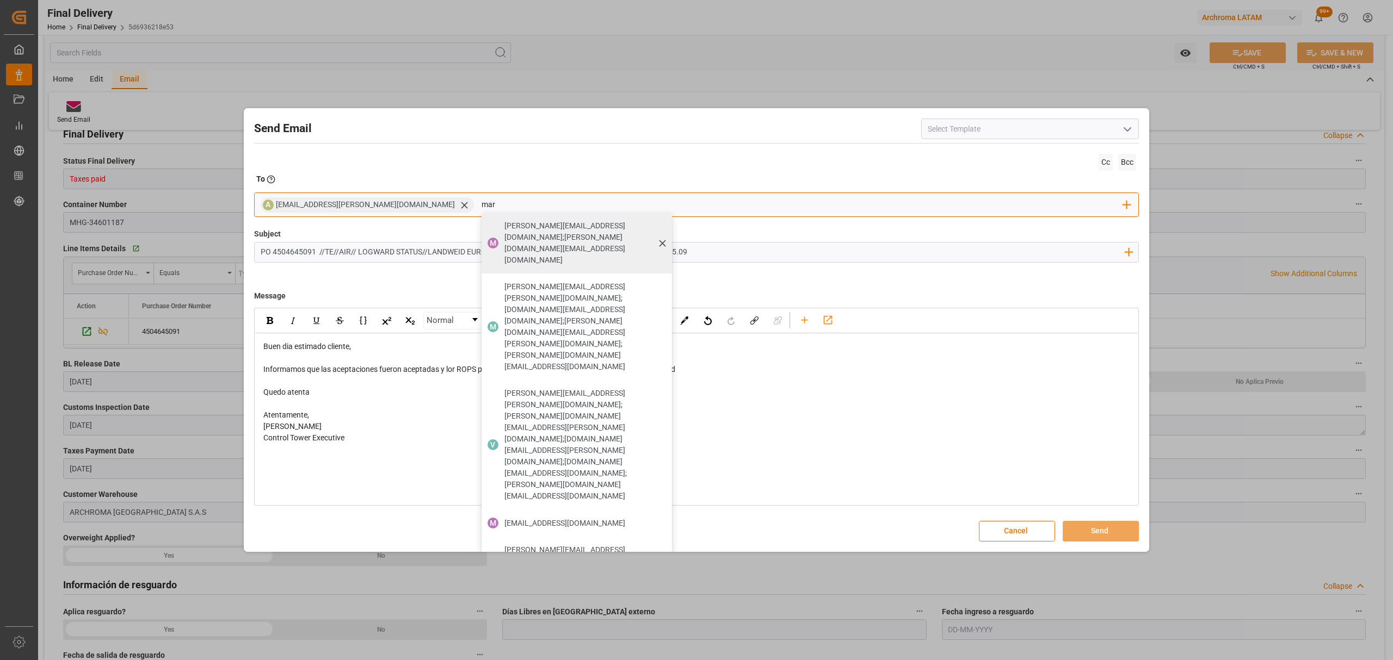
type input "[PERSON_NAME]"
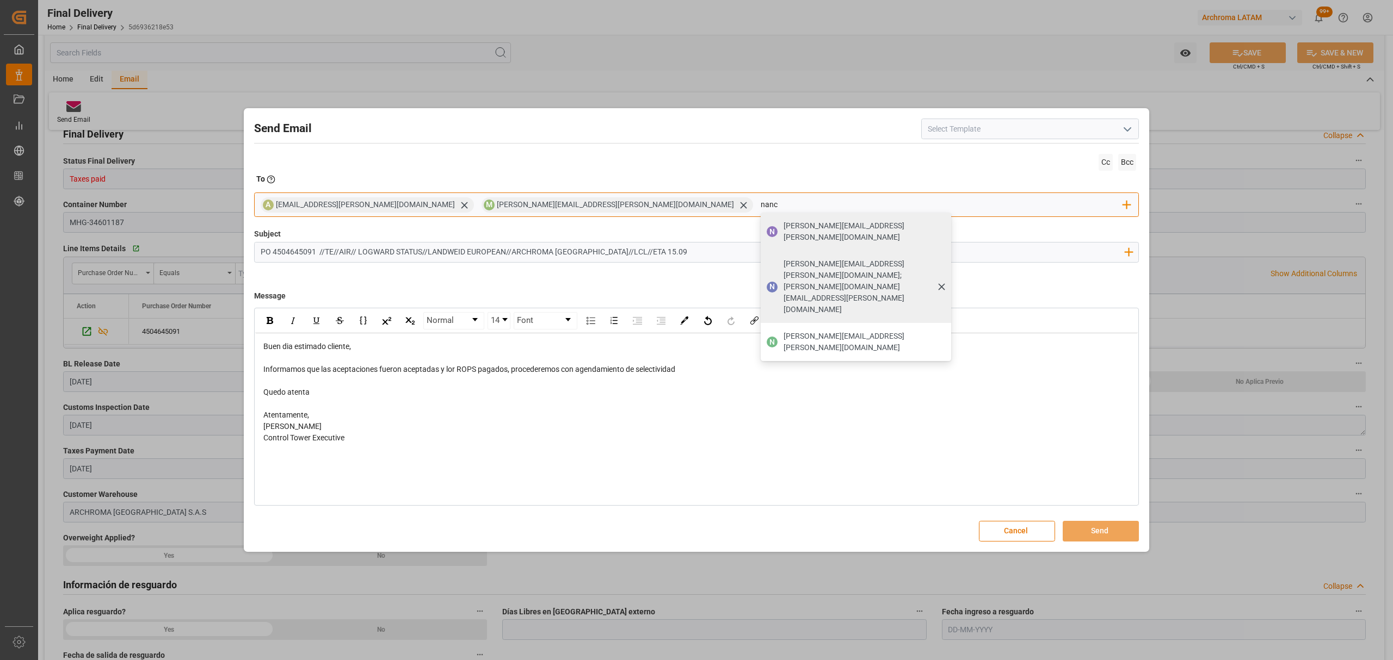
type input "[PERSON_NAME]"
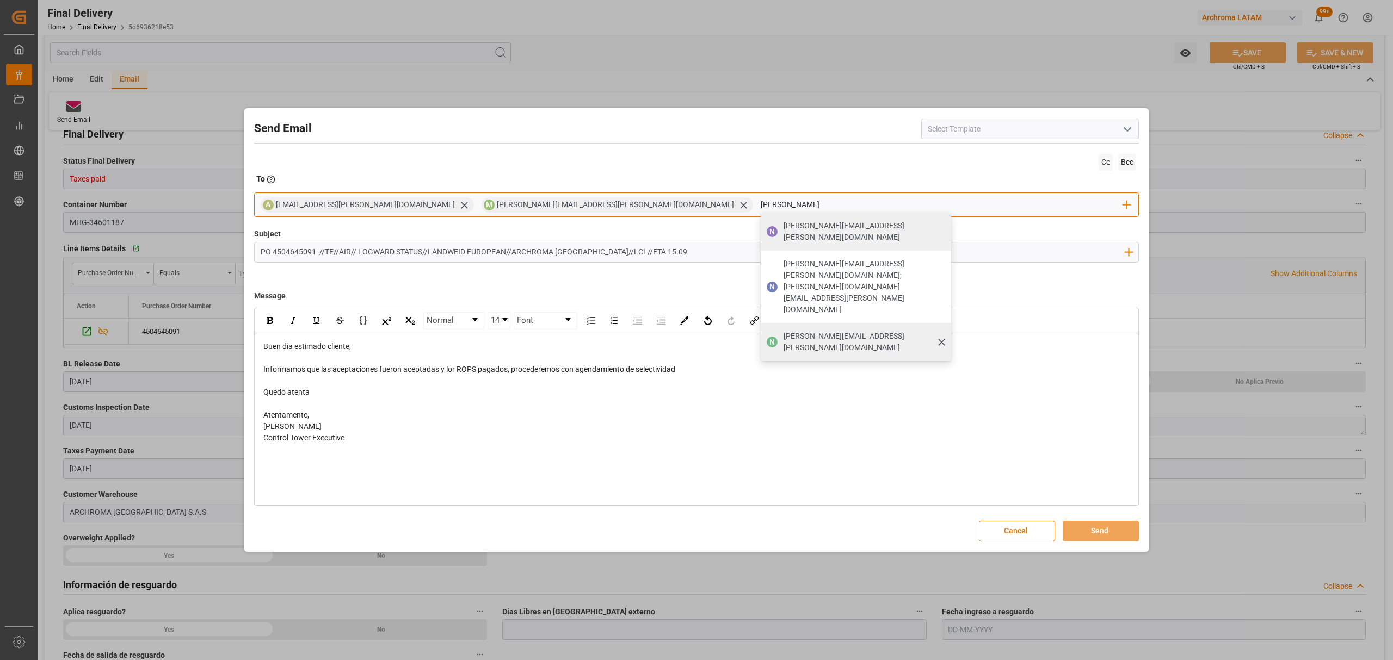
click at [780, 327] on div "[PERSON_NAME][EMAIL_ADDRESS][PERSON_NAME][DOMAIN_NAME]" at bounding box center [864, 342] width 168 height 30
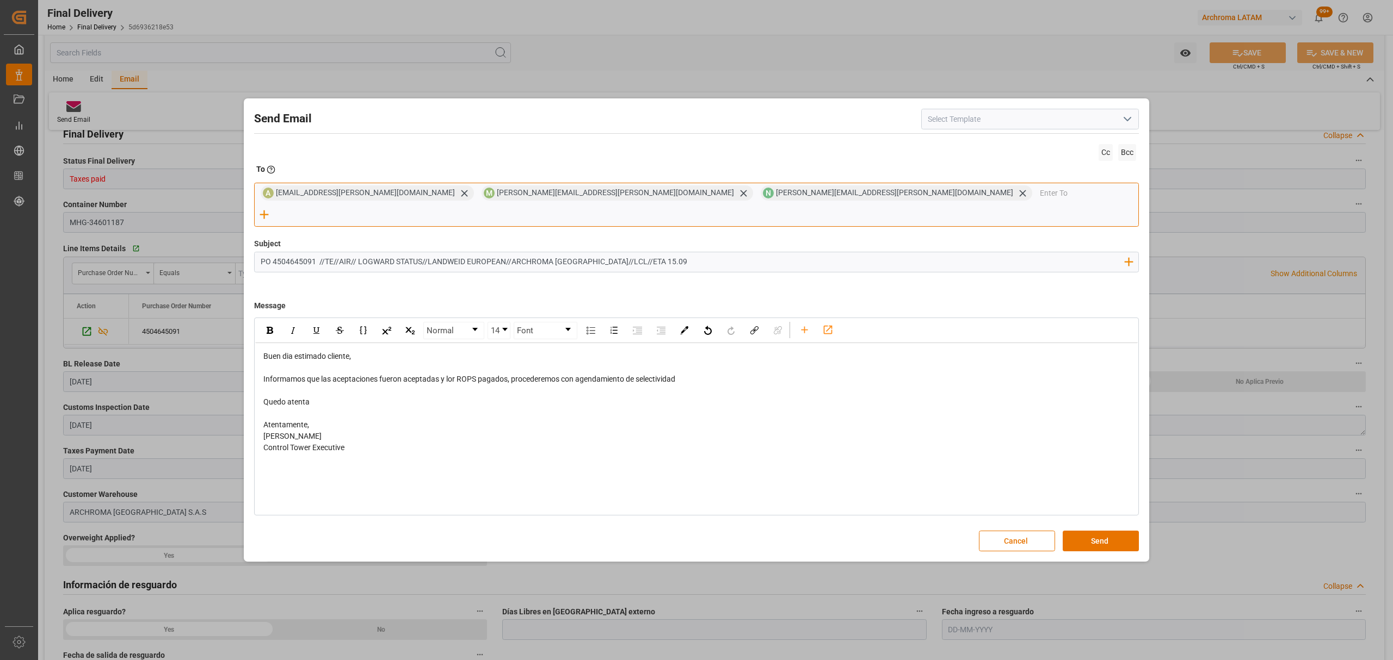
click at [1040, 201] on input "email" at bounding box center [1089, 193] width 99 height 16
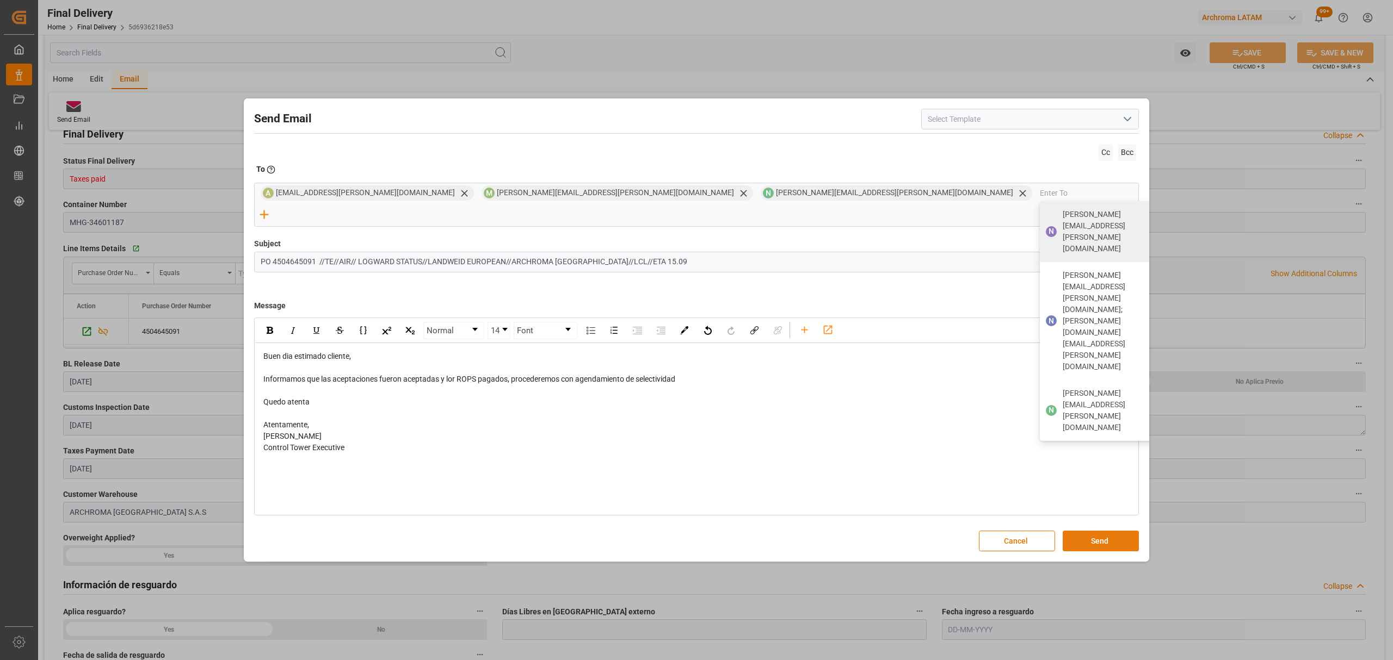
click at [1093, 531] on button "Send" at bounding box center [1100, 541] width 76 height 21
